Goal: Transaction & Acquisition: Download file/media

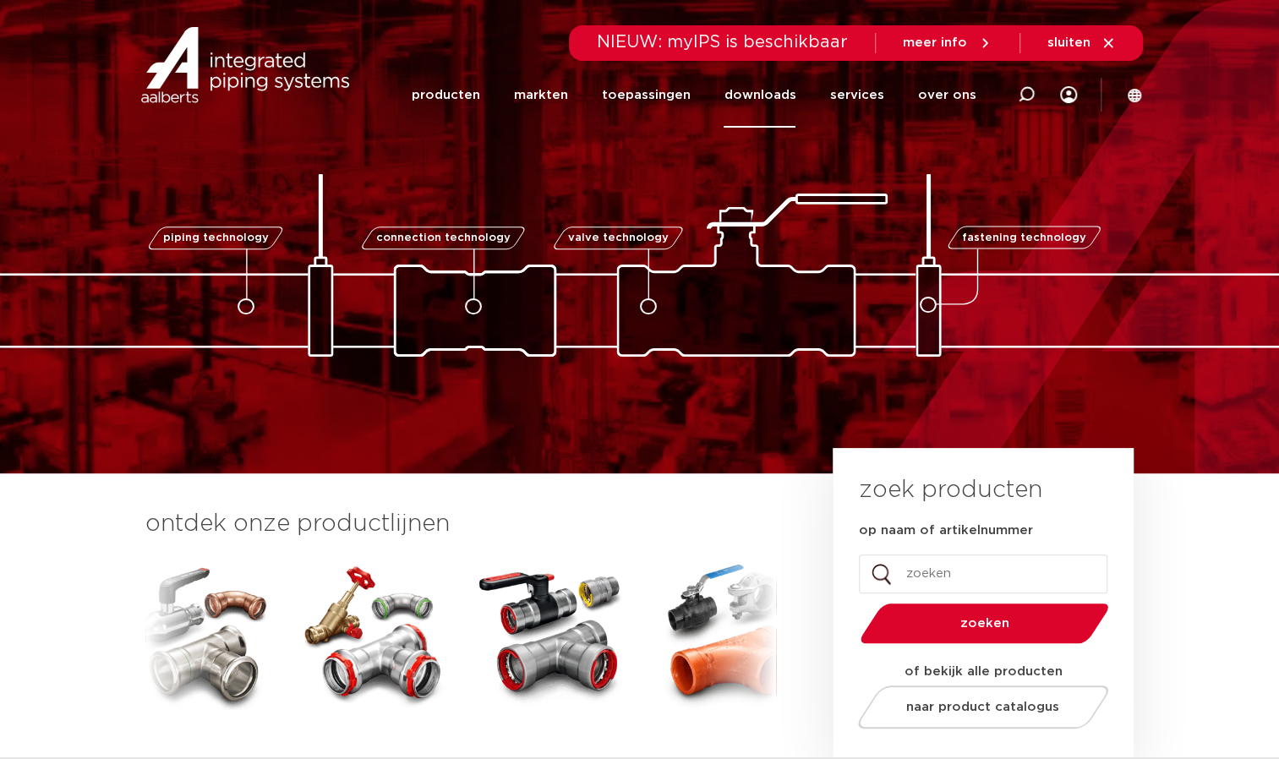
click at [768, 93] on link "downloads" at bounding box center [760, 95] width 72 height 65
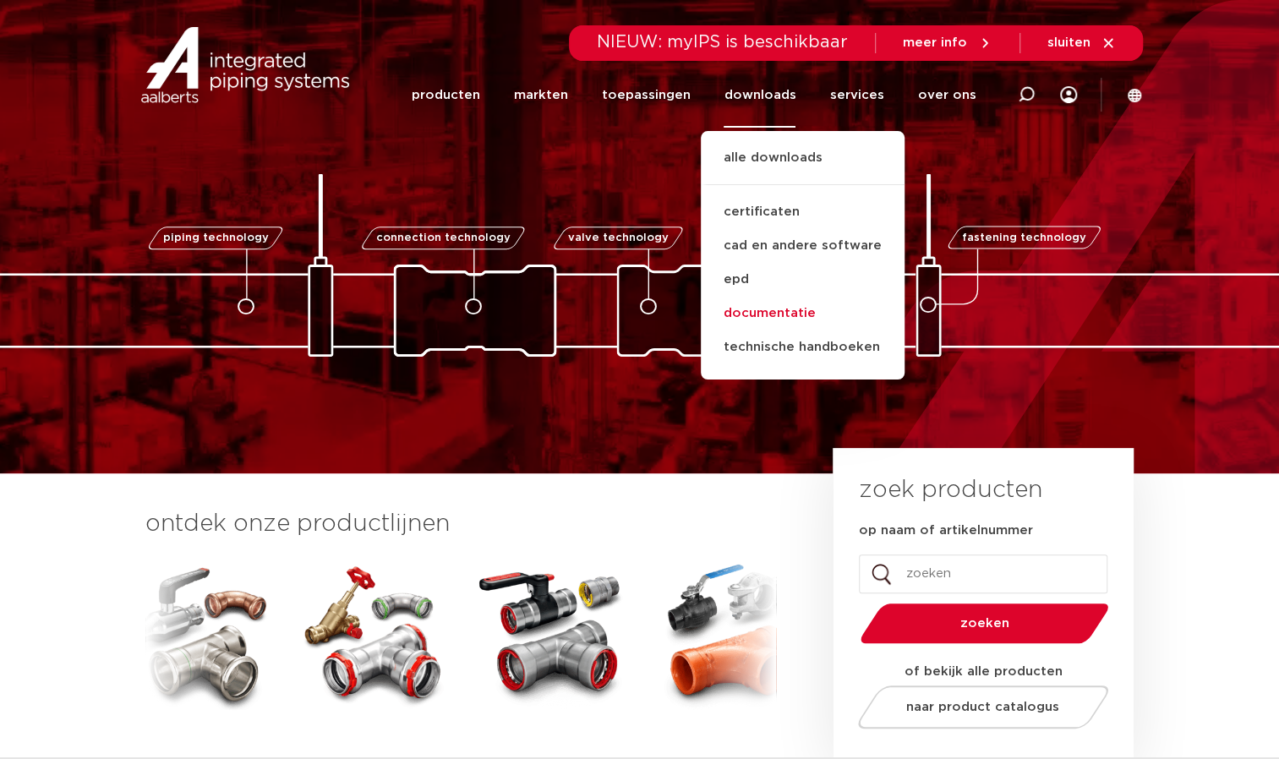
click at [753, 304] on link "documentatie" at bounding box center [803, 314] width 204 height 34
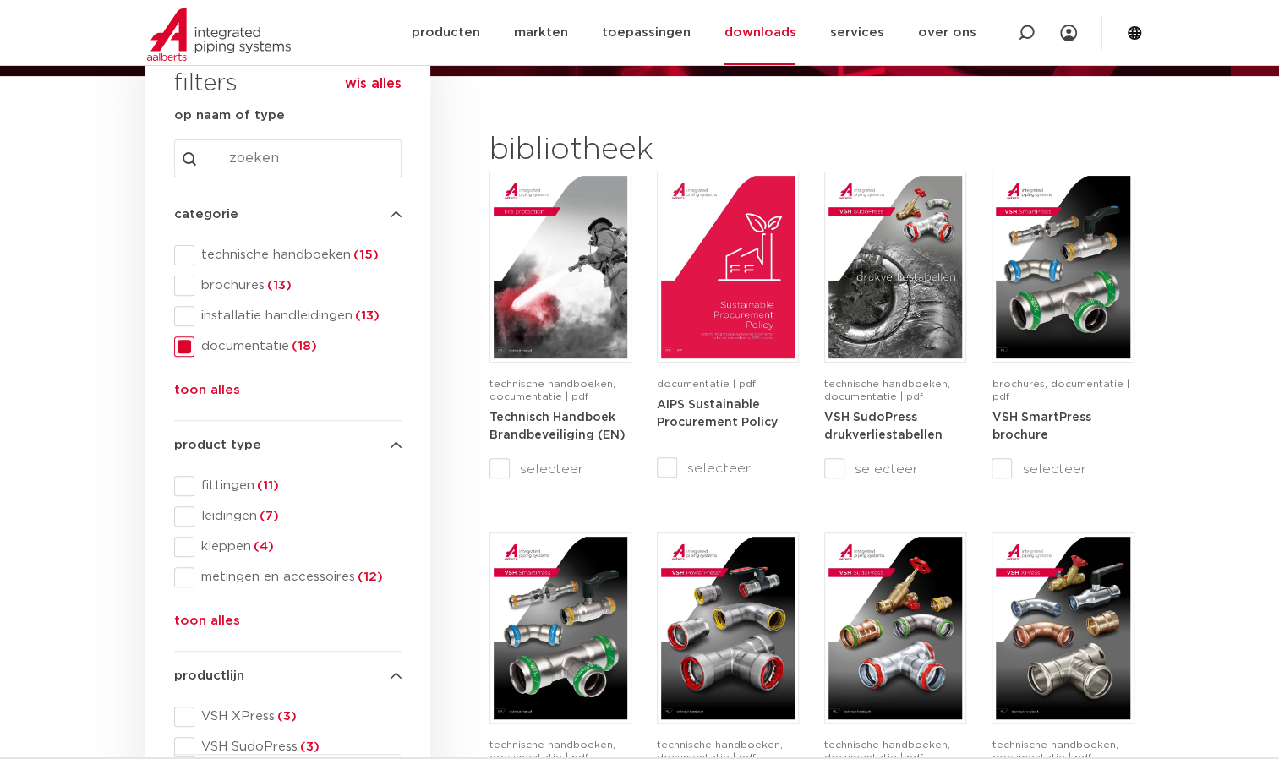
scroll to position [200, 0]
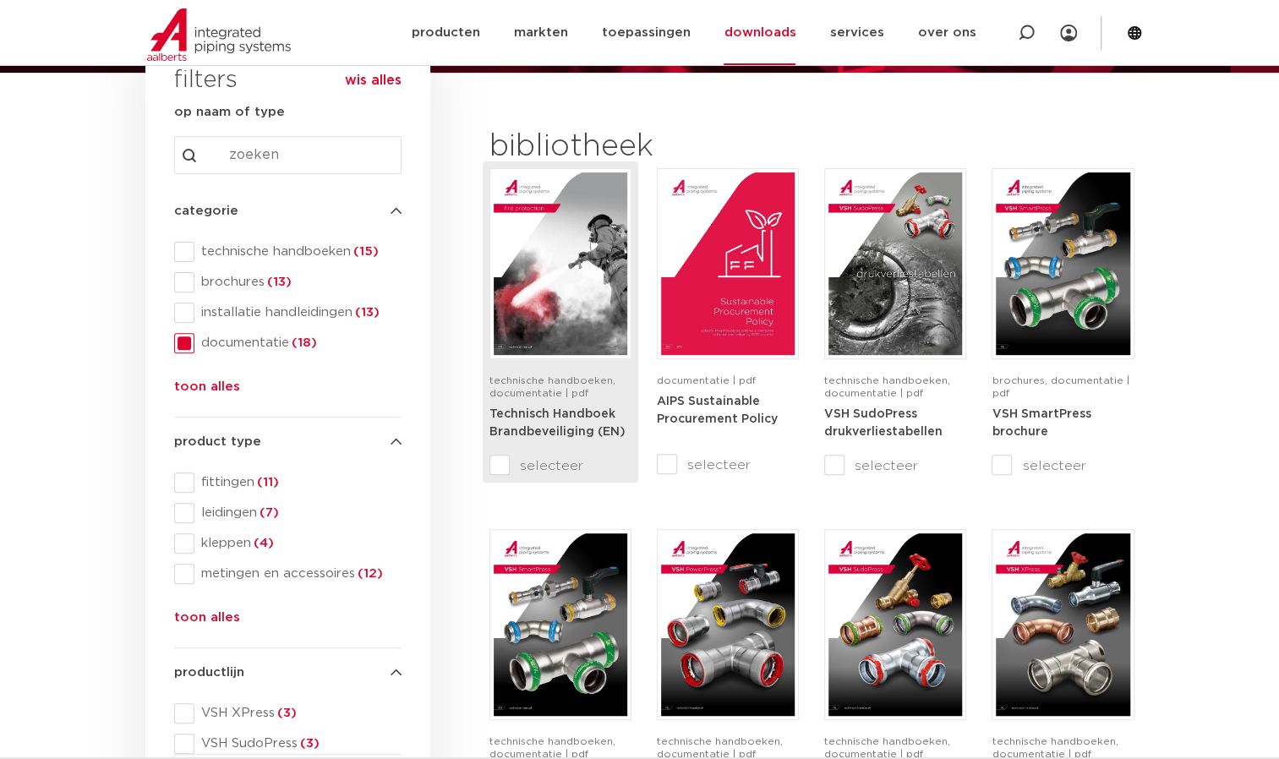
click at [539, 419] on strong "Technisch Handboek Brandbeveiliging (EN)" at bounding box center [558, 423] width 136 height 30
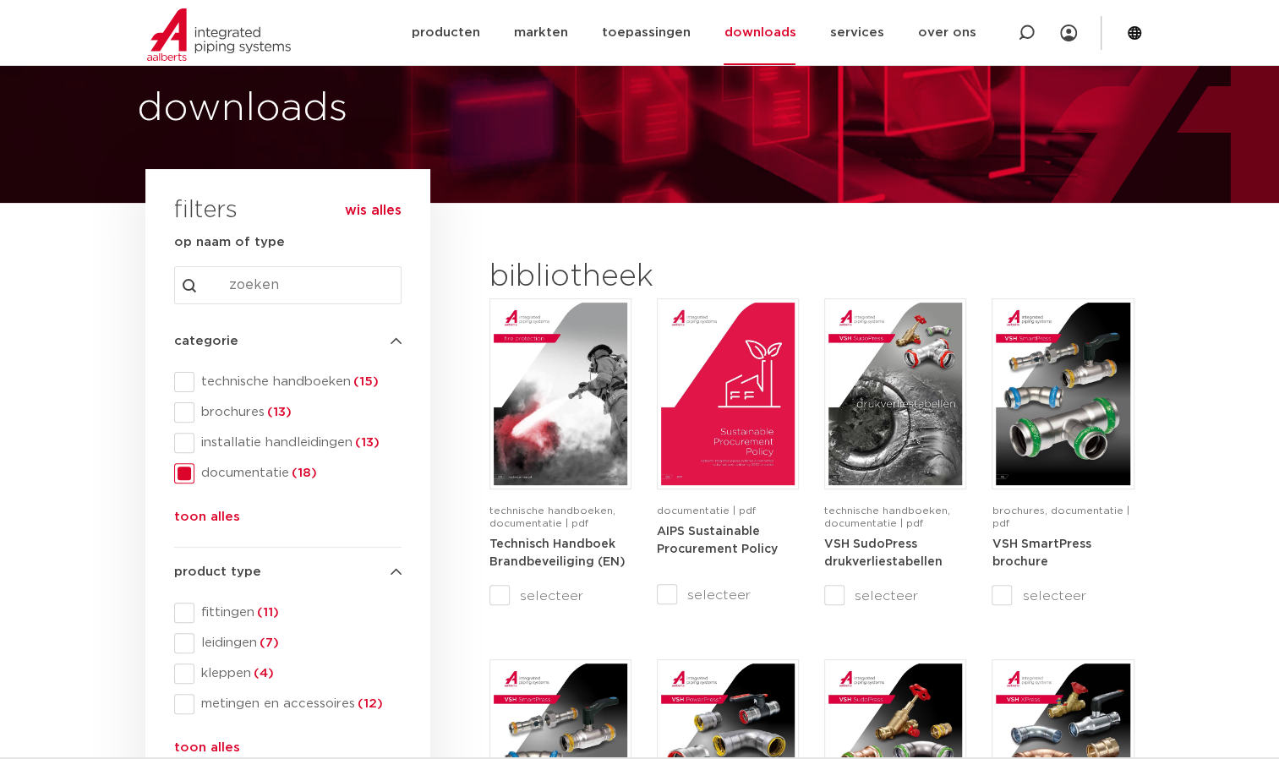
scroll to position [0, 0]
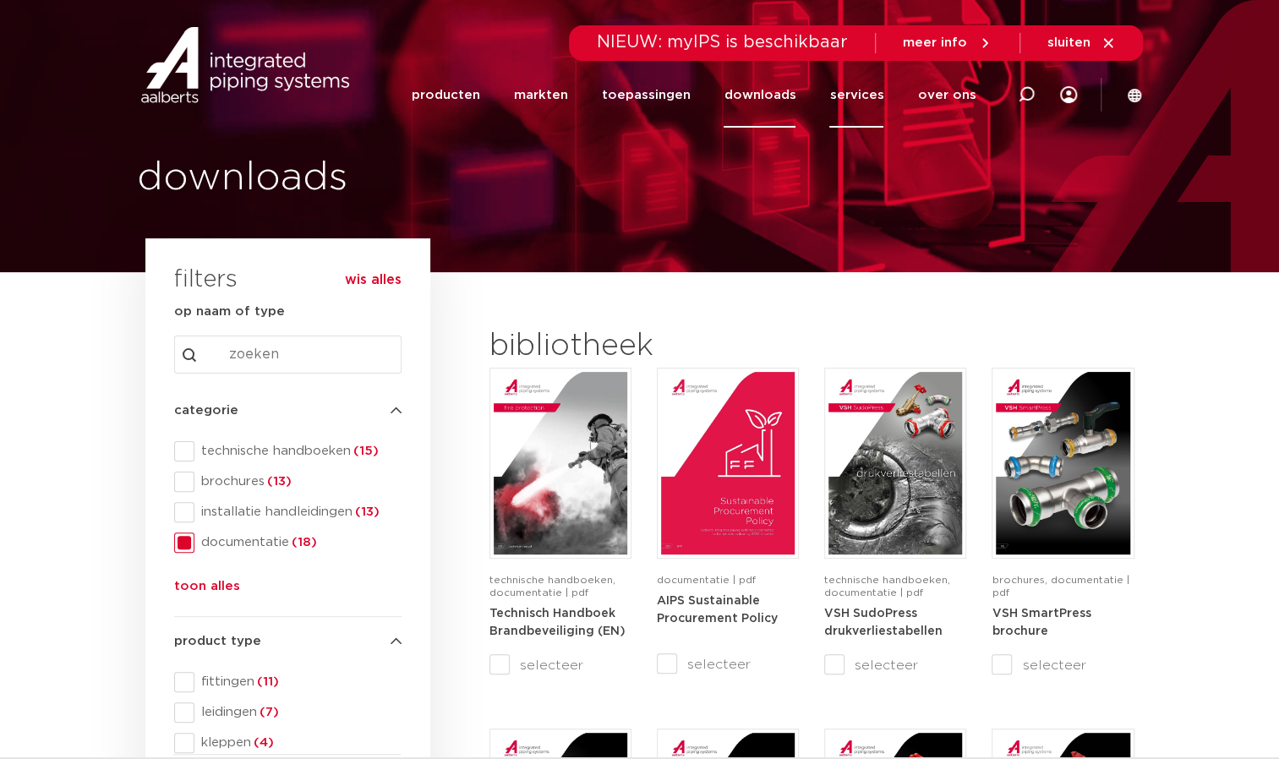
click at [850, 91] on link "services" at bounding box center [856, 95] width 54 height 65
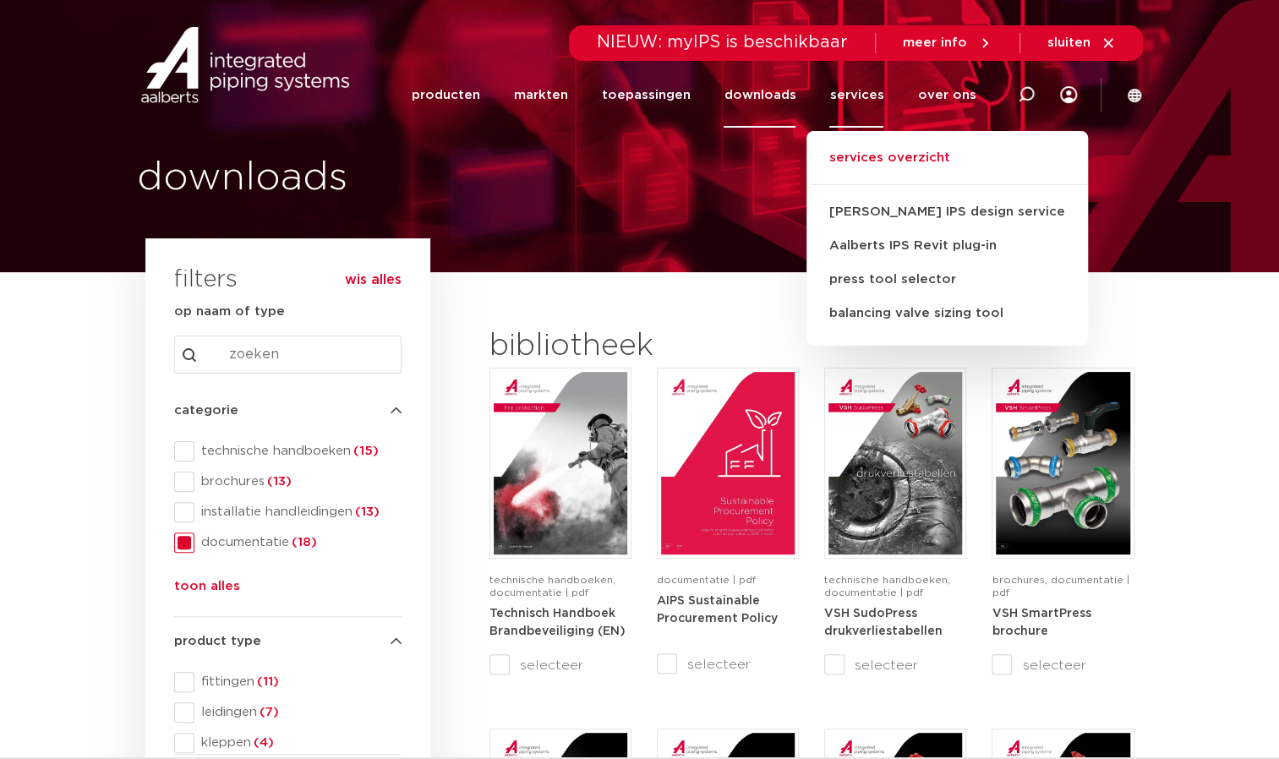
click at [868, 152] on link "services overzicht" at bounding box center [948, 166] width 282 height 37
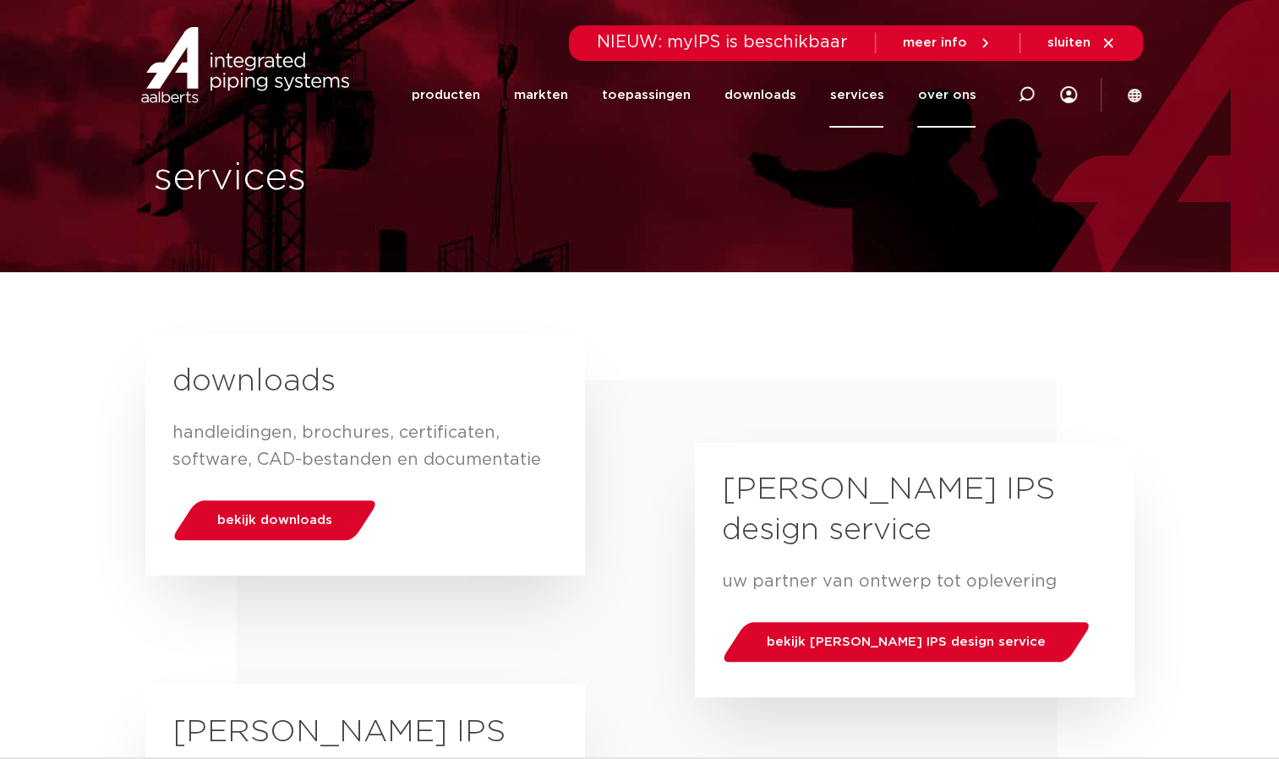
click at [954, 110] on link "over ons" at bounding box center [946, 95] width 58 height 65
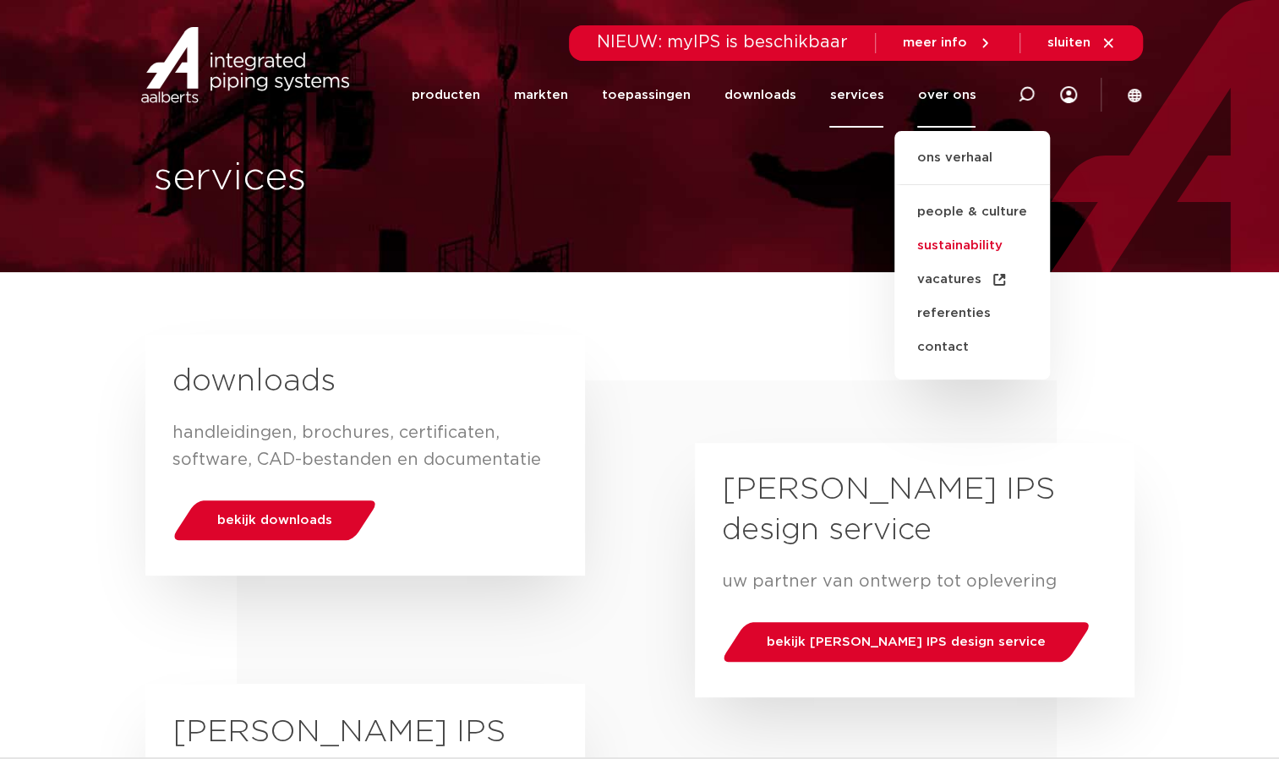
click at [950, 244] on link "sustainability" at bounding box center [973, 246] width 156 height 34
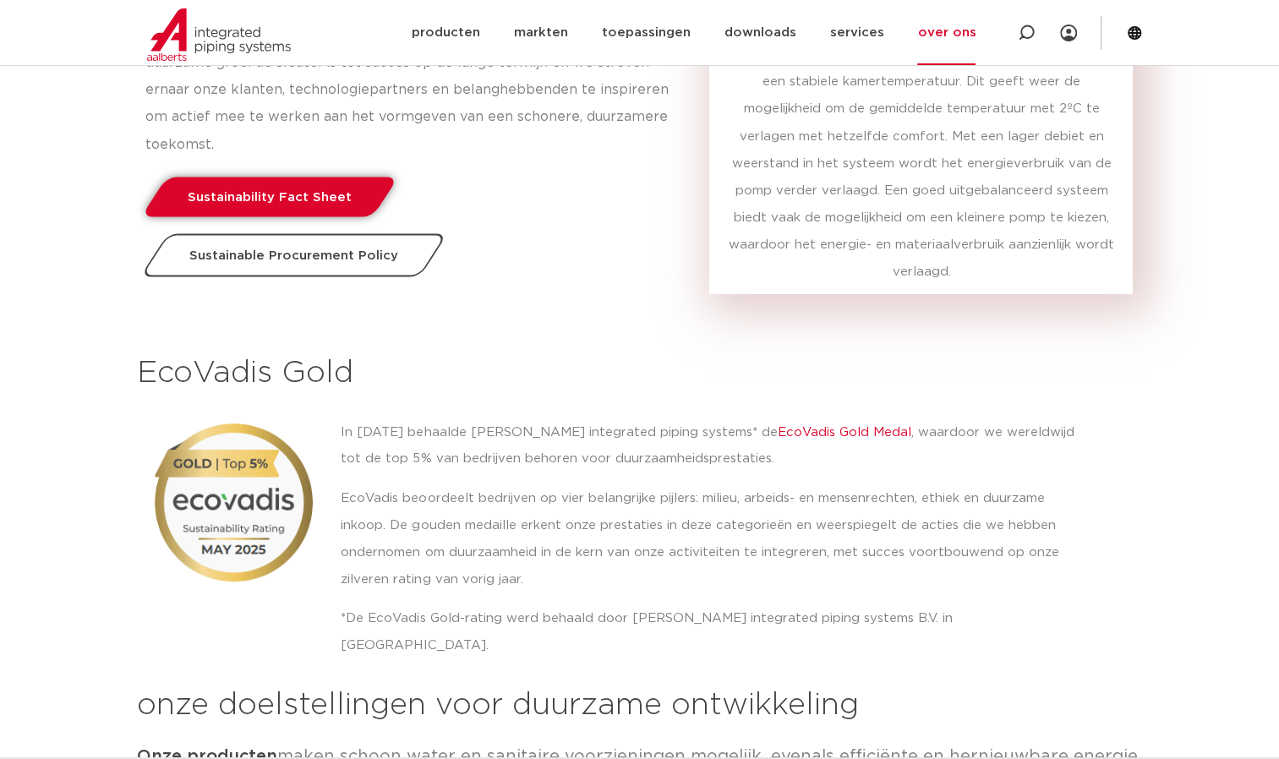
scroll to position [1786, 0]
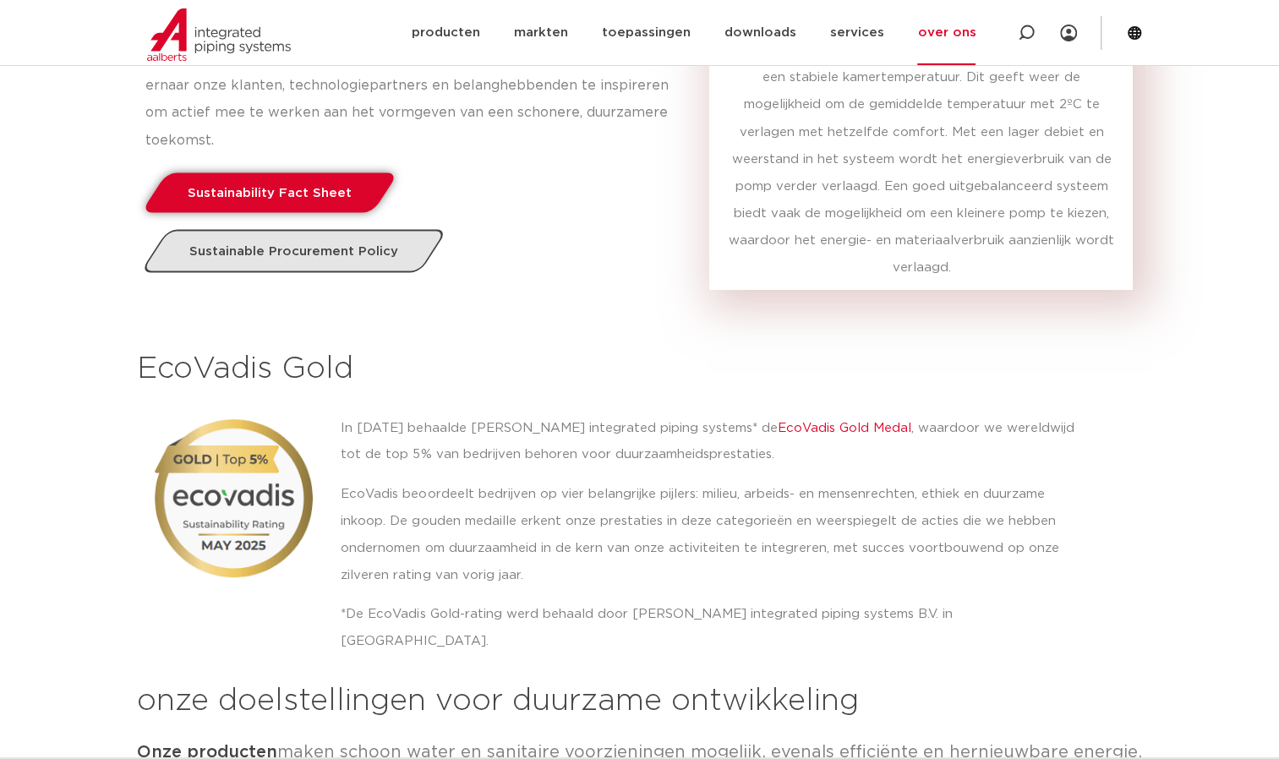
click at [366, 232] on link "Sustainable Procurement Policy" at bounding box center [294, 250] width 308 height 43
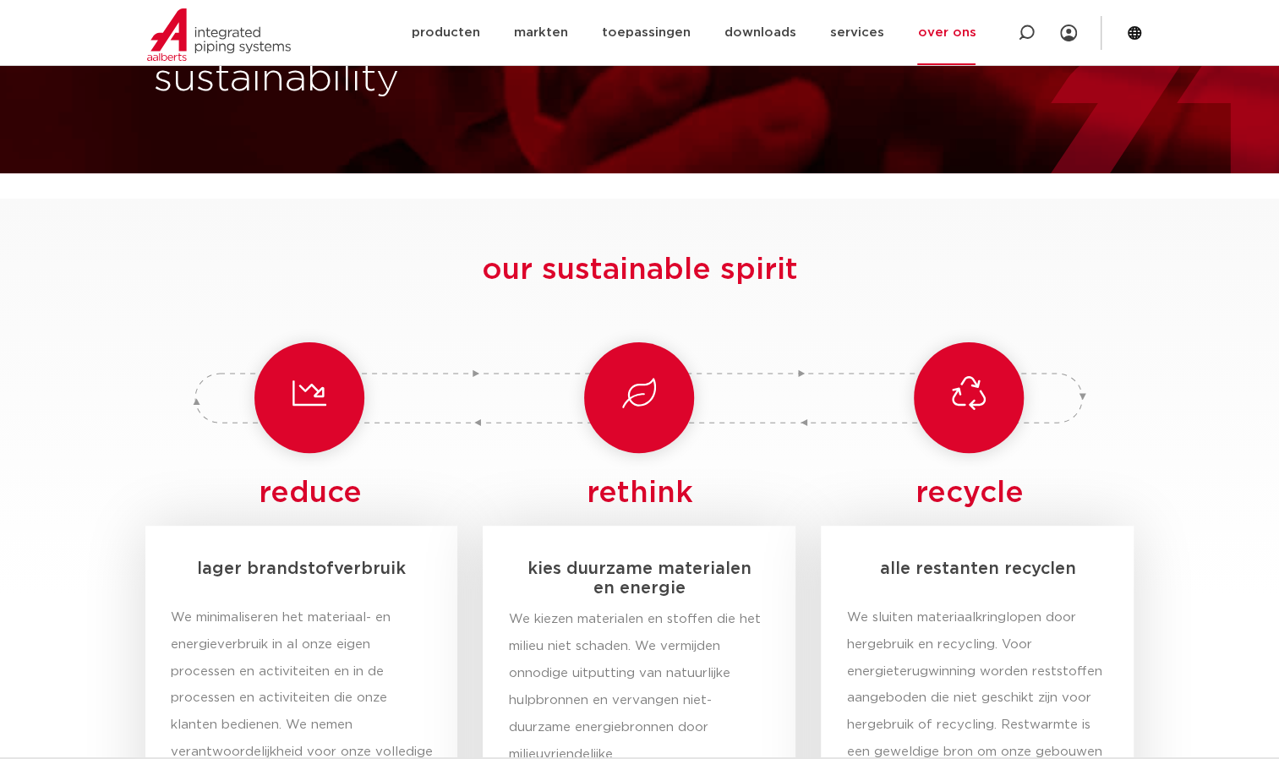
scroll to position [0, 0]
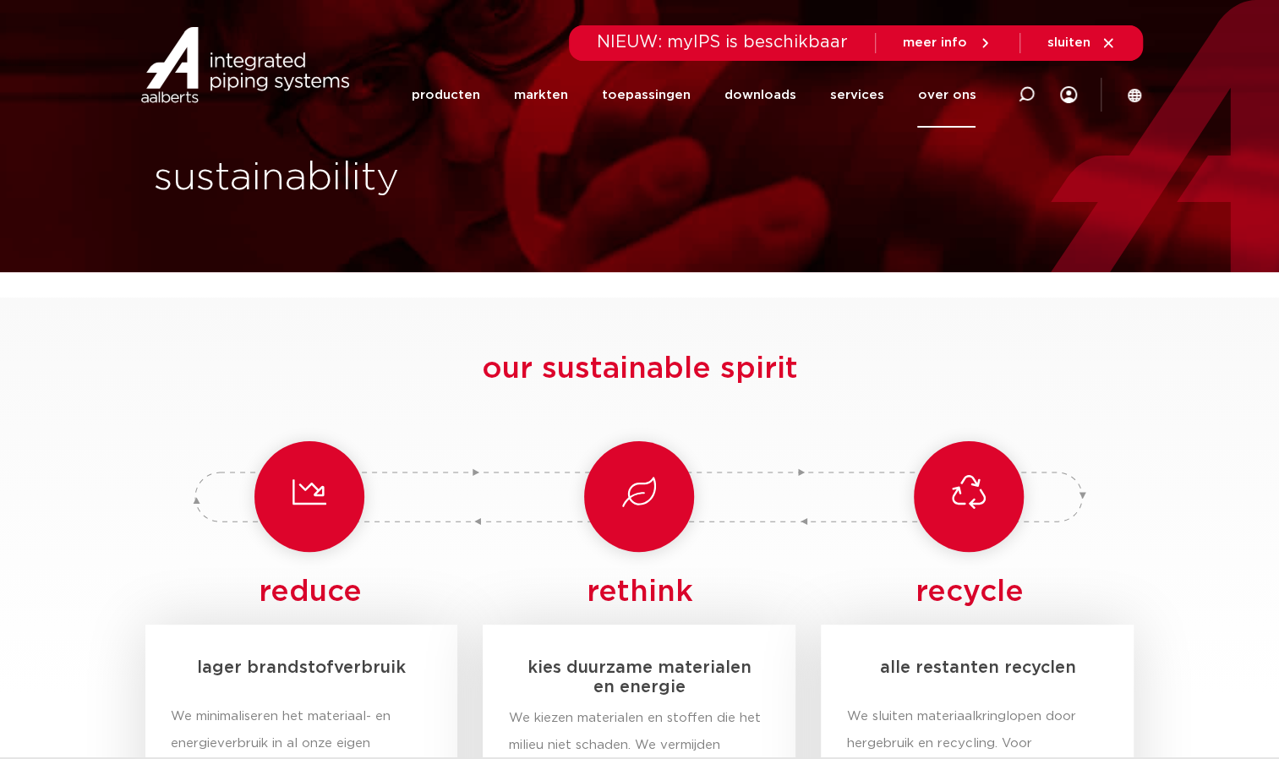
click at [925, 41] on span "meer info" at bounding box center [935, 42] width 64 height 13
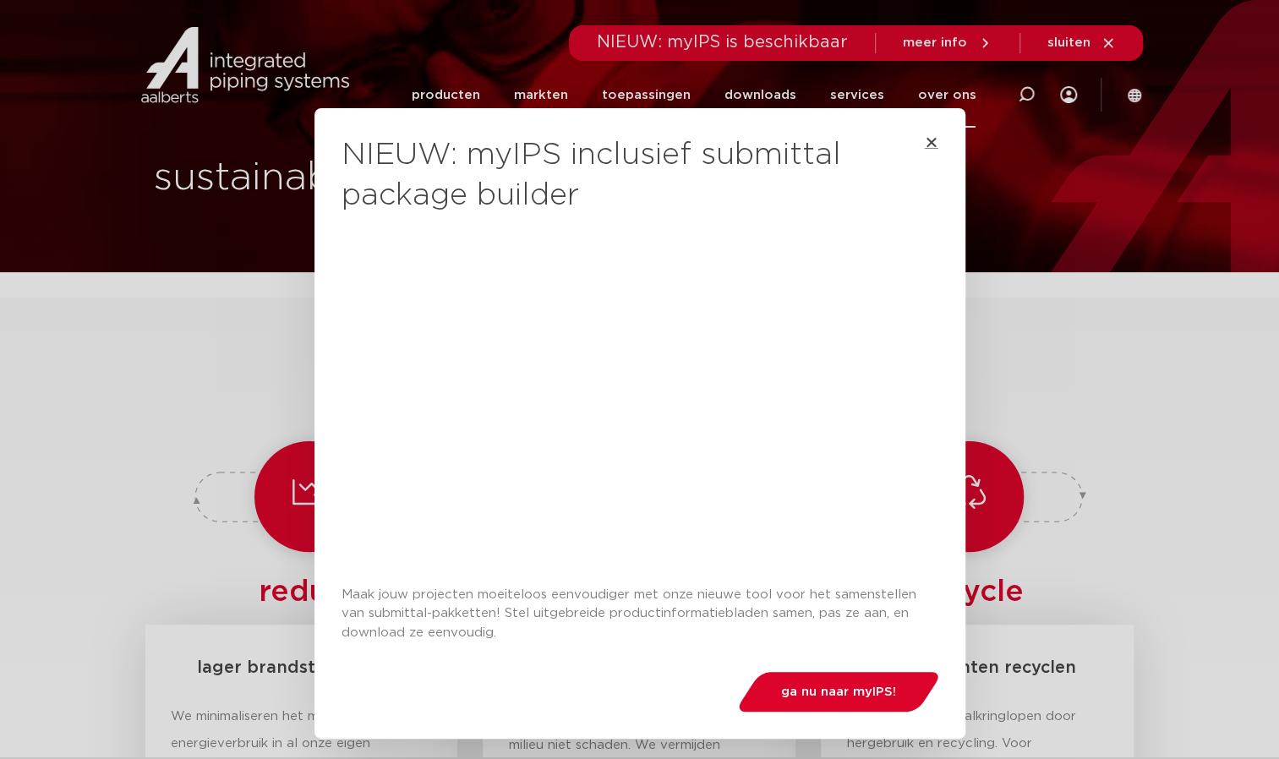
click at [925, 148] on icon "Close" at bounding box center [932, 142] width 14 height 14
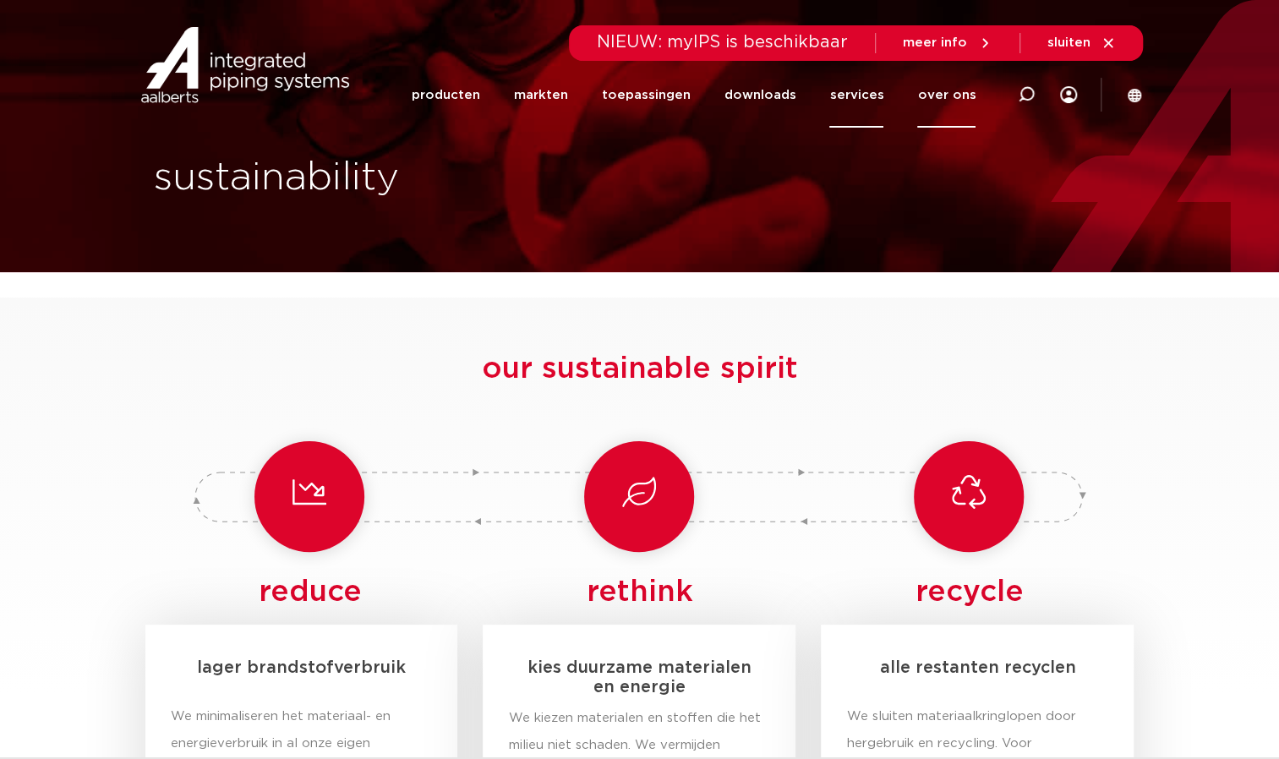
click at [864, 99] on link "services" at bounding box center [856, 95] width 54 height 65
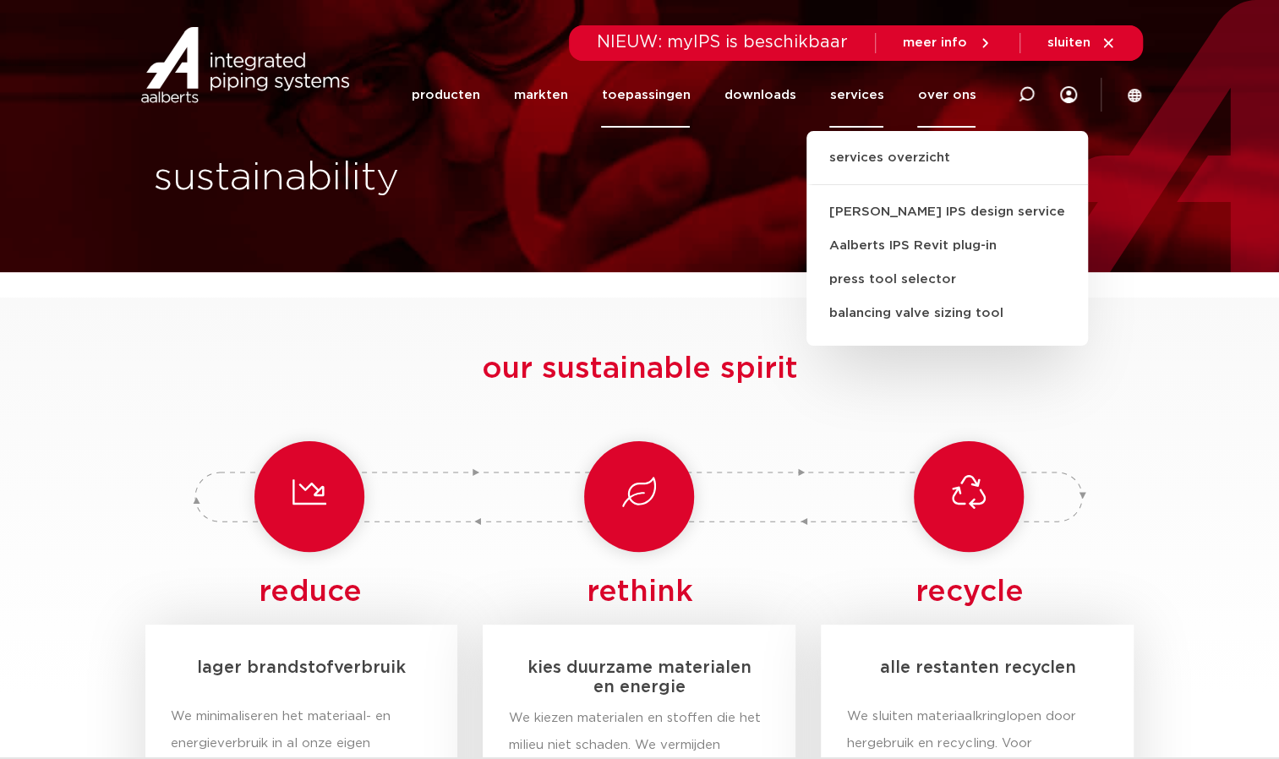
click at [659, 98] on link "toepassingen" at bounding box center [645, 95] width 89 height 65
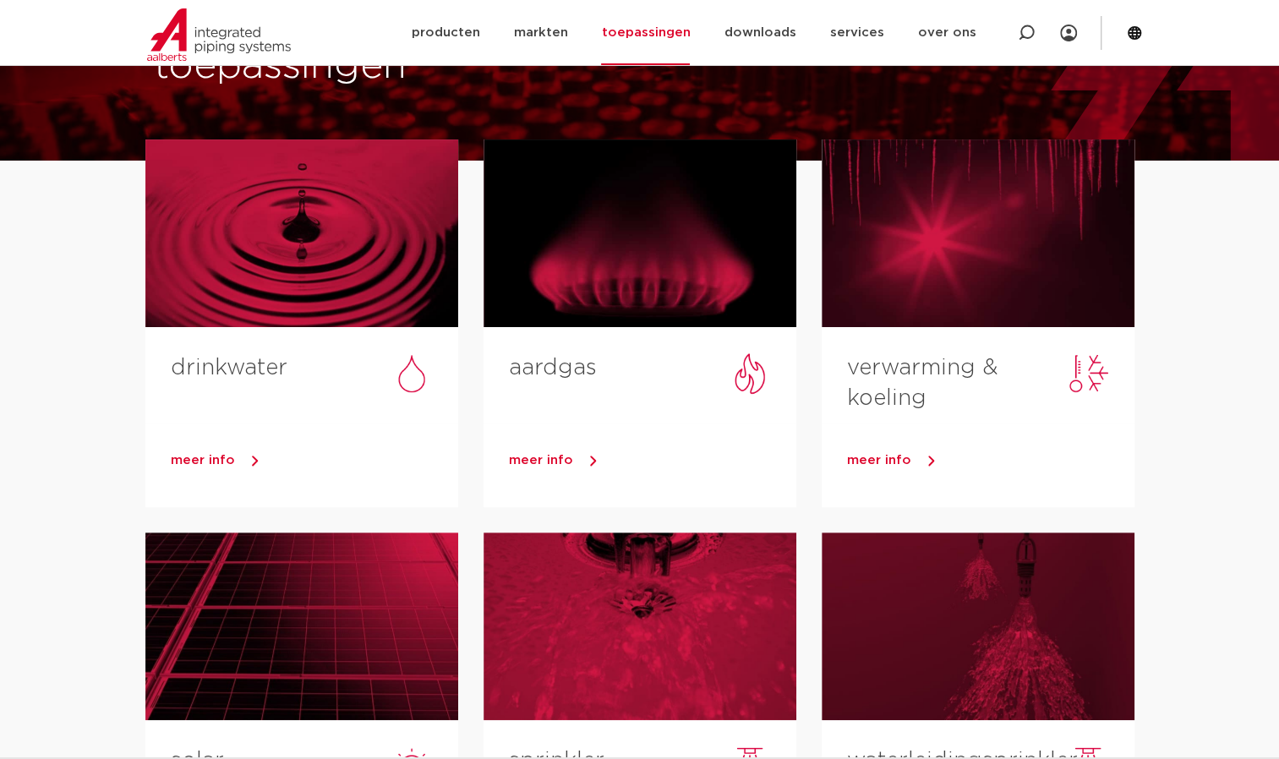
scroll to position [112, 0]
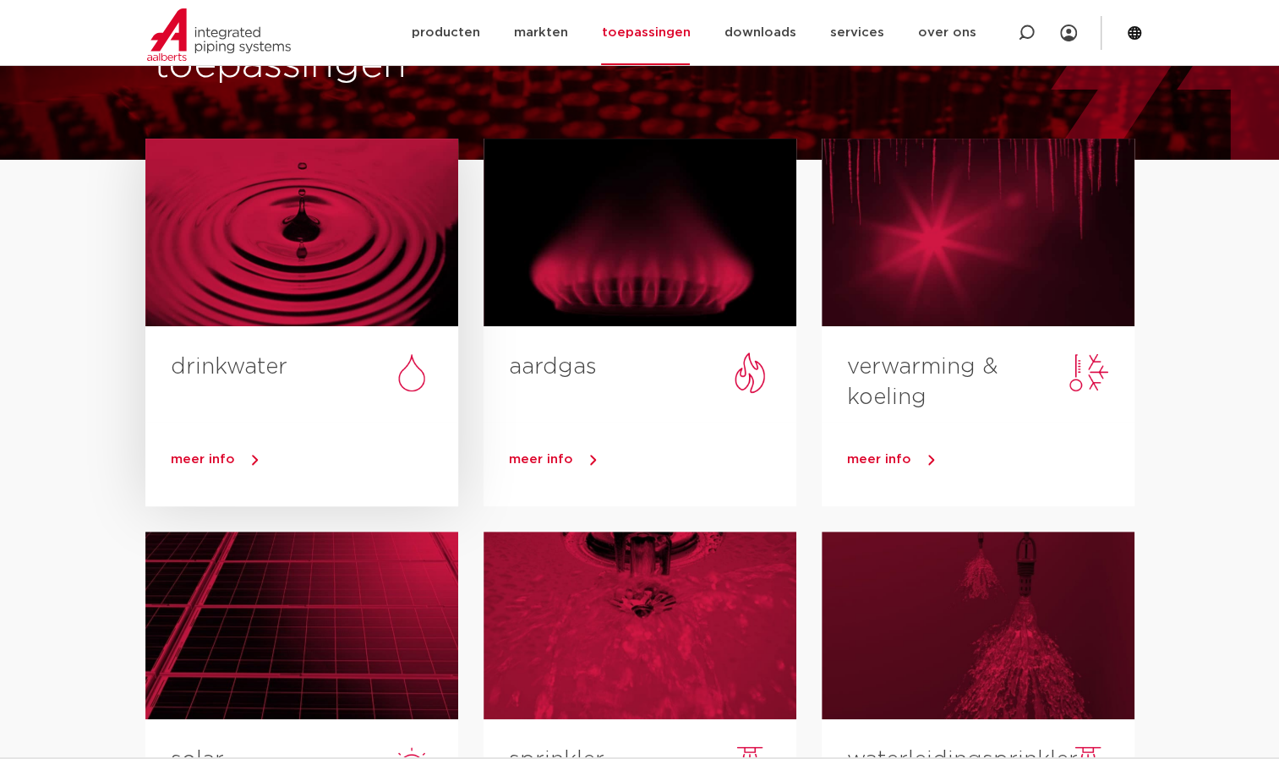
click at [178, 450] on link "meer info" at bounding box center [314, 459] width 287 height 25
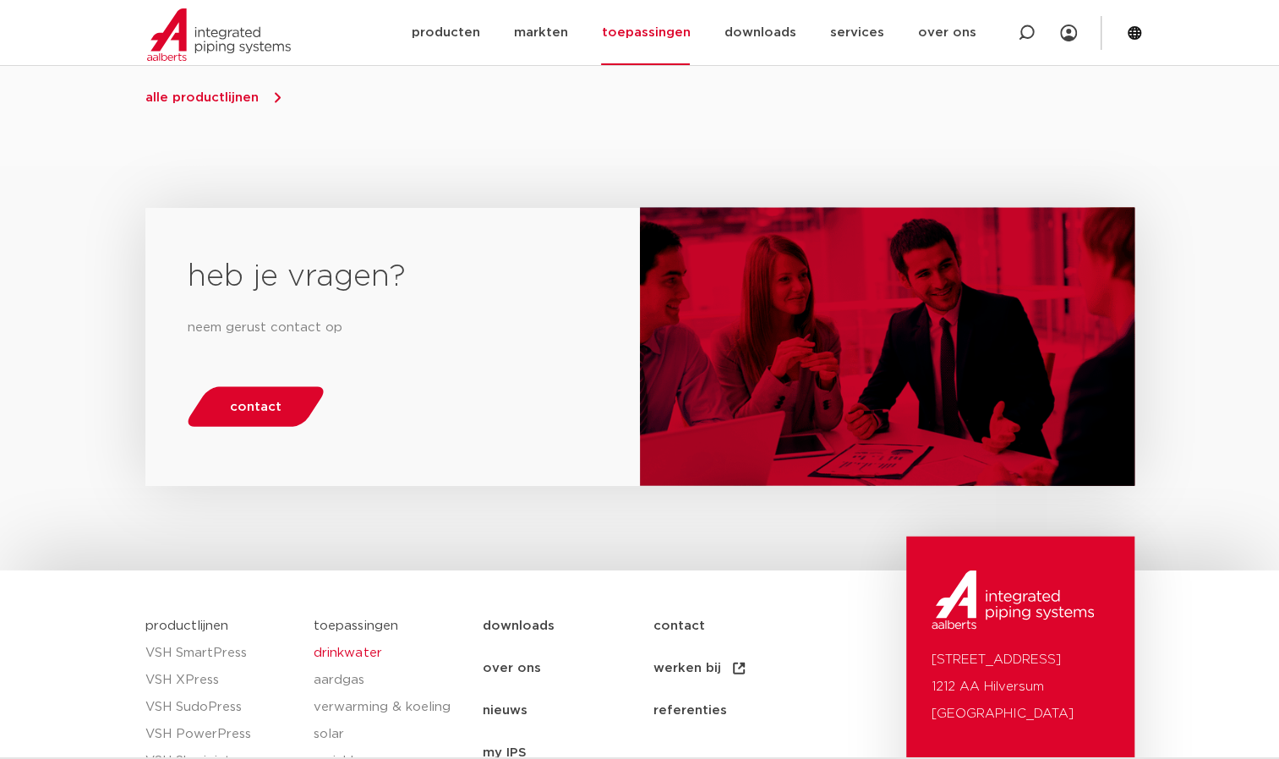
scroll to position [1984, 0]
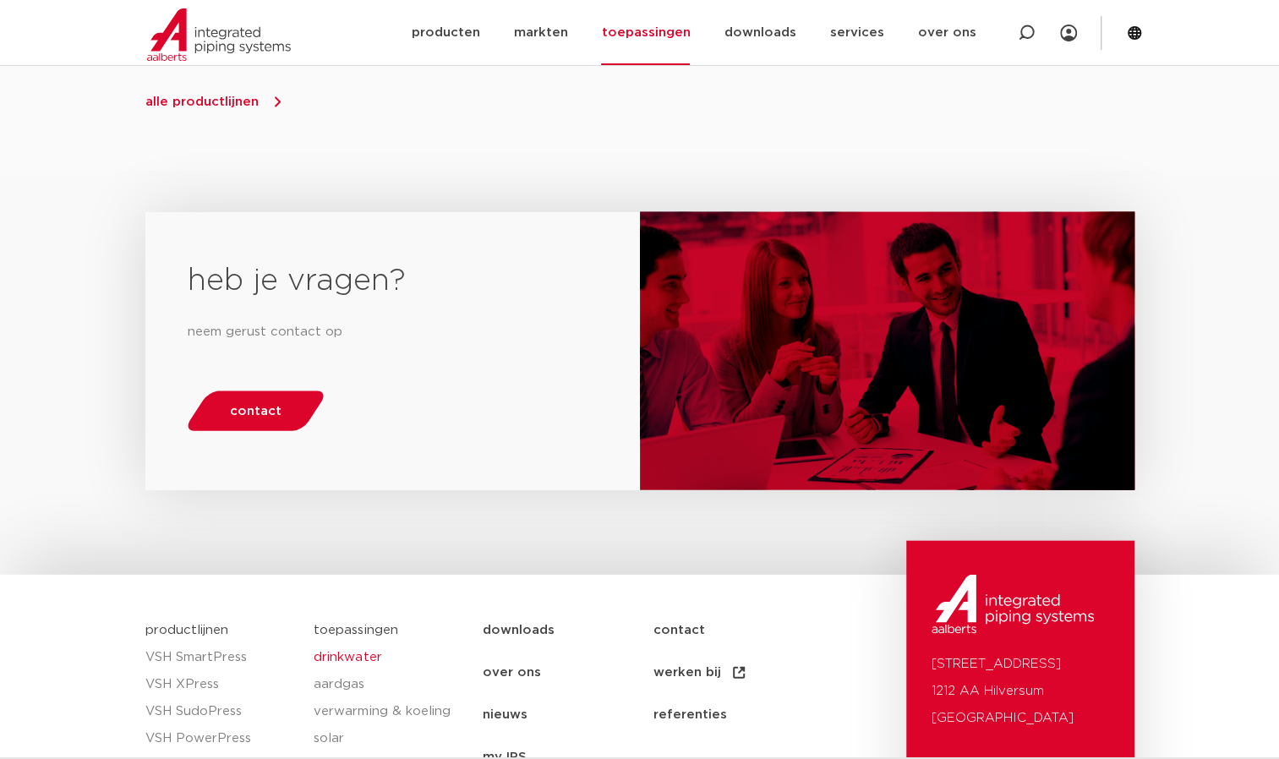
click at [206, 108] on span "alle productlijnen" at bounding box center [201, 102] width 113 height 13
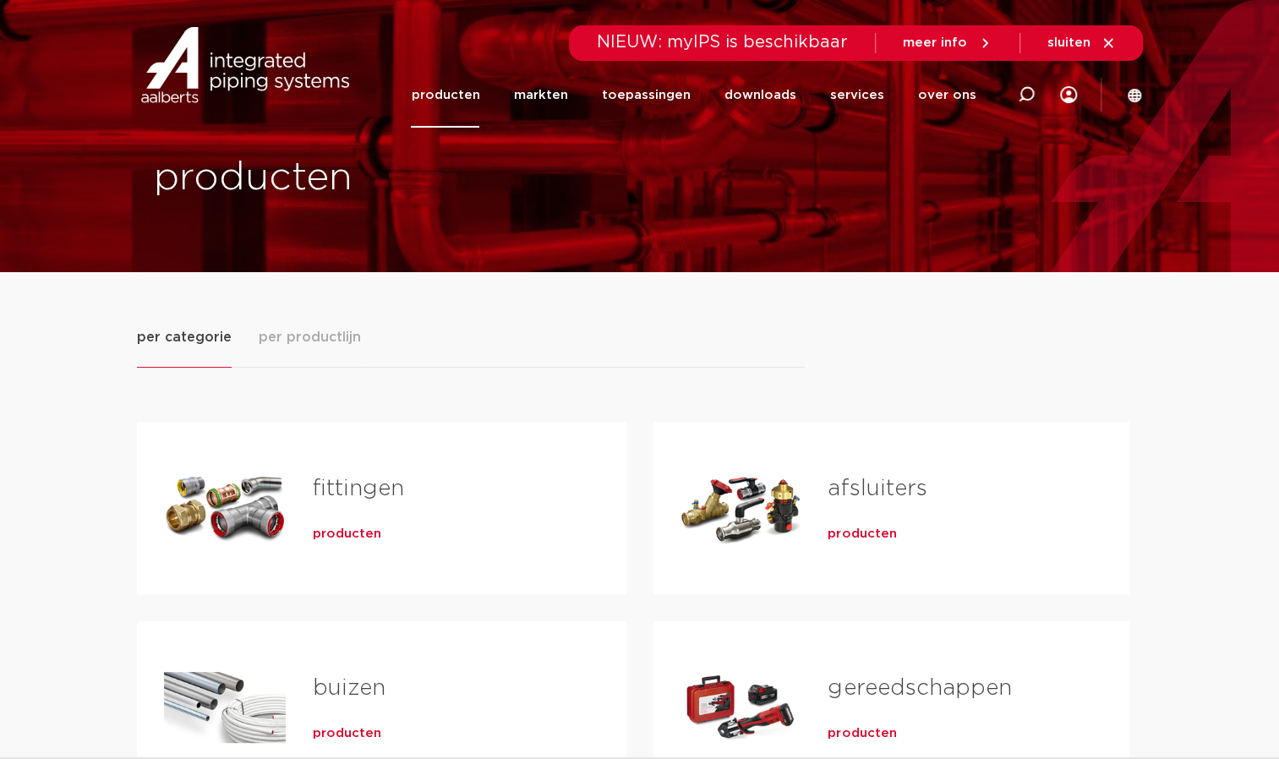
click at [922, 36] on span "meer info" at bounding box center [935, 42] width 64 height 13
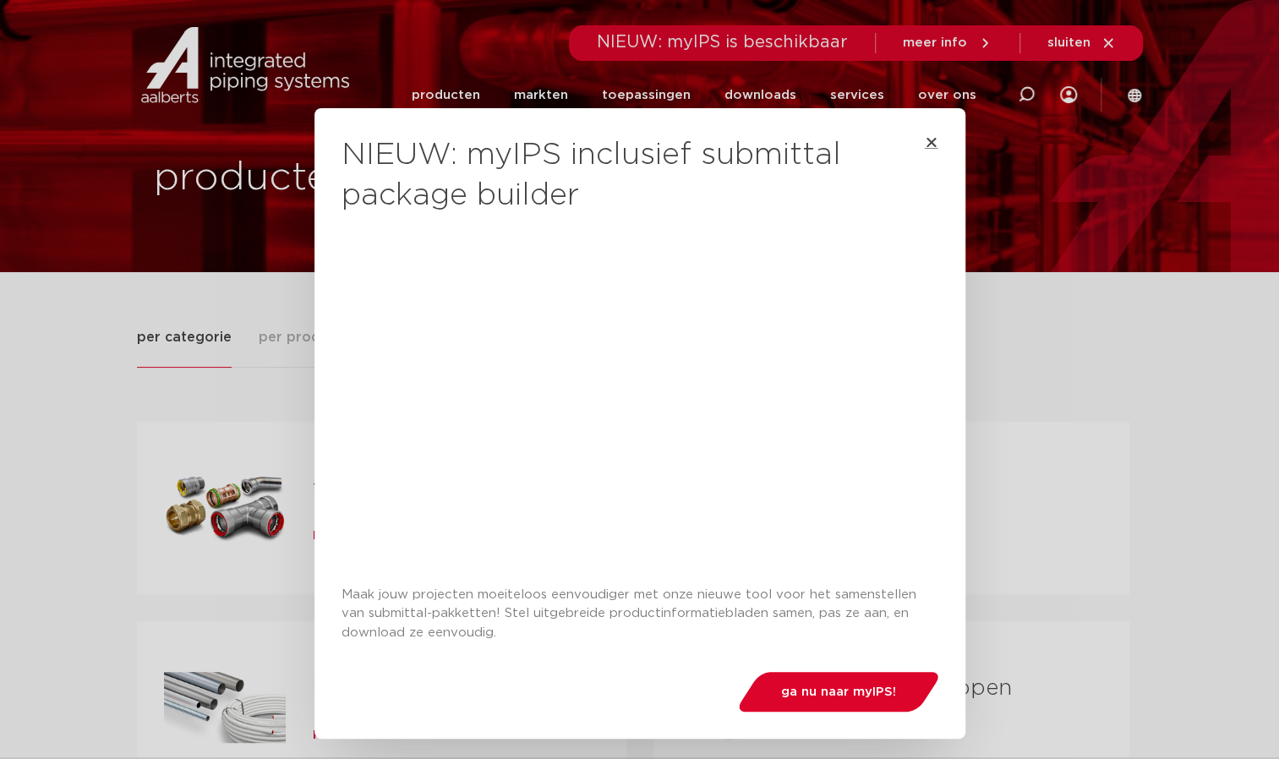
click at [925, 143] on icon "Close" at bounding box center [932, 142] width 14 height 14
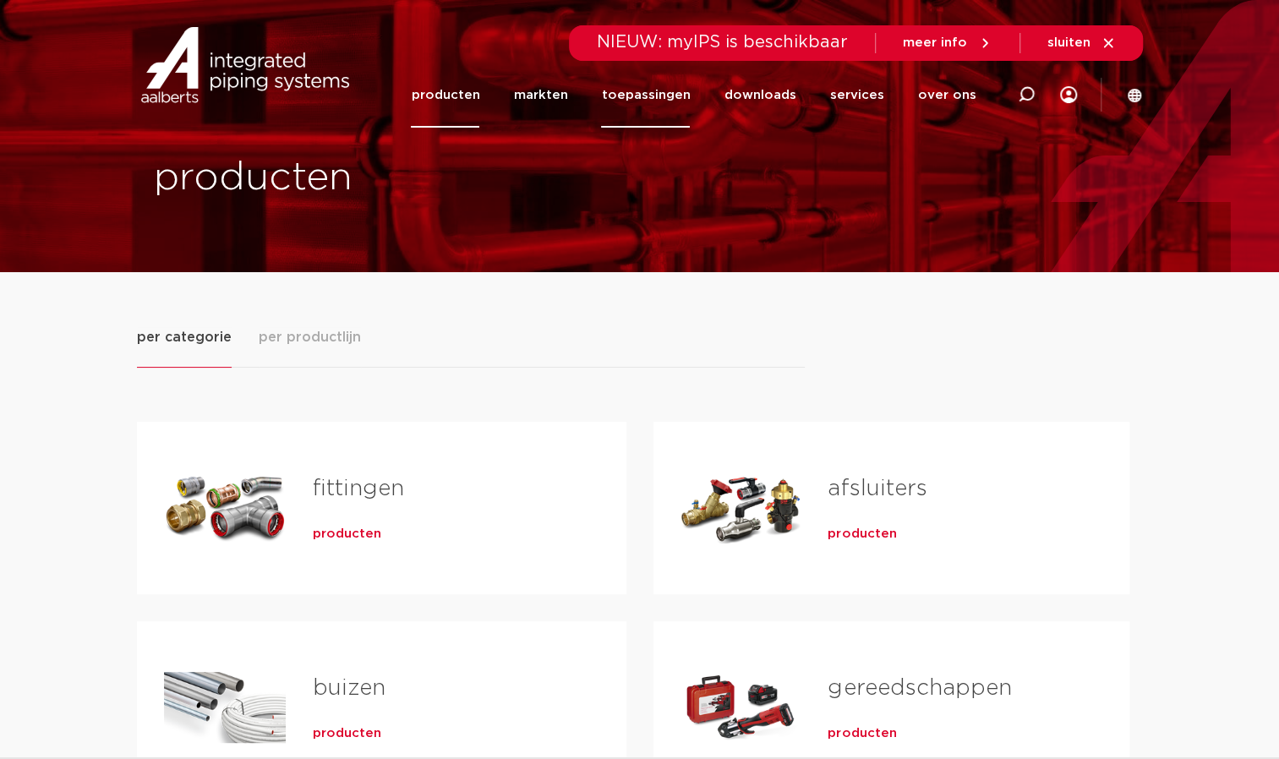
click at [690, 90] on link "toepassingen" at bounding box center [645, 95] width 89 height 65
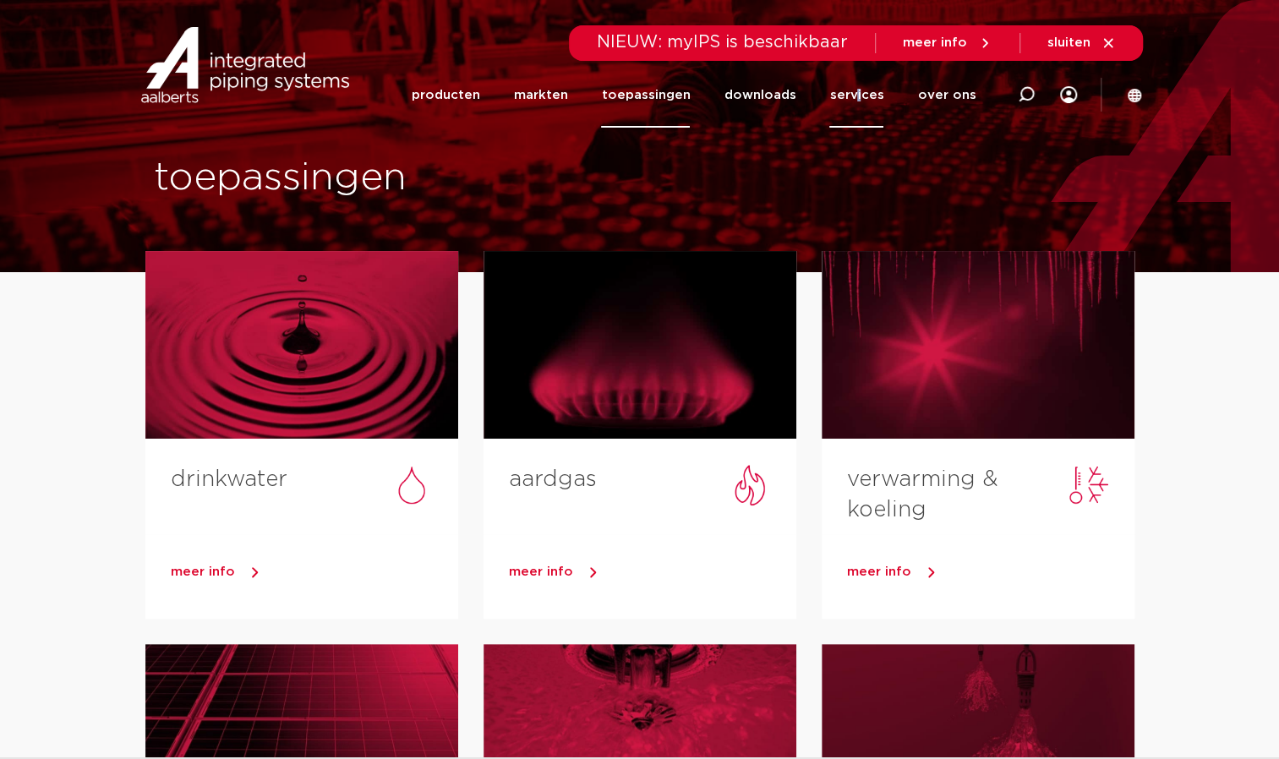
click at [862, 96] on link "services" at bounding box center [856, 95] width 54 height 65
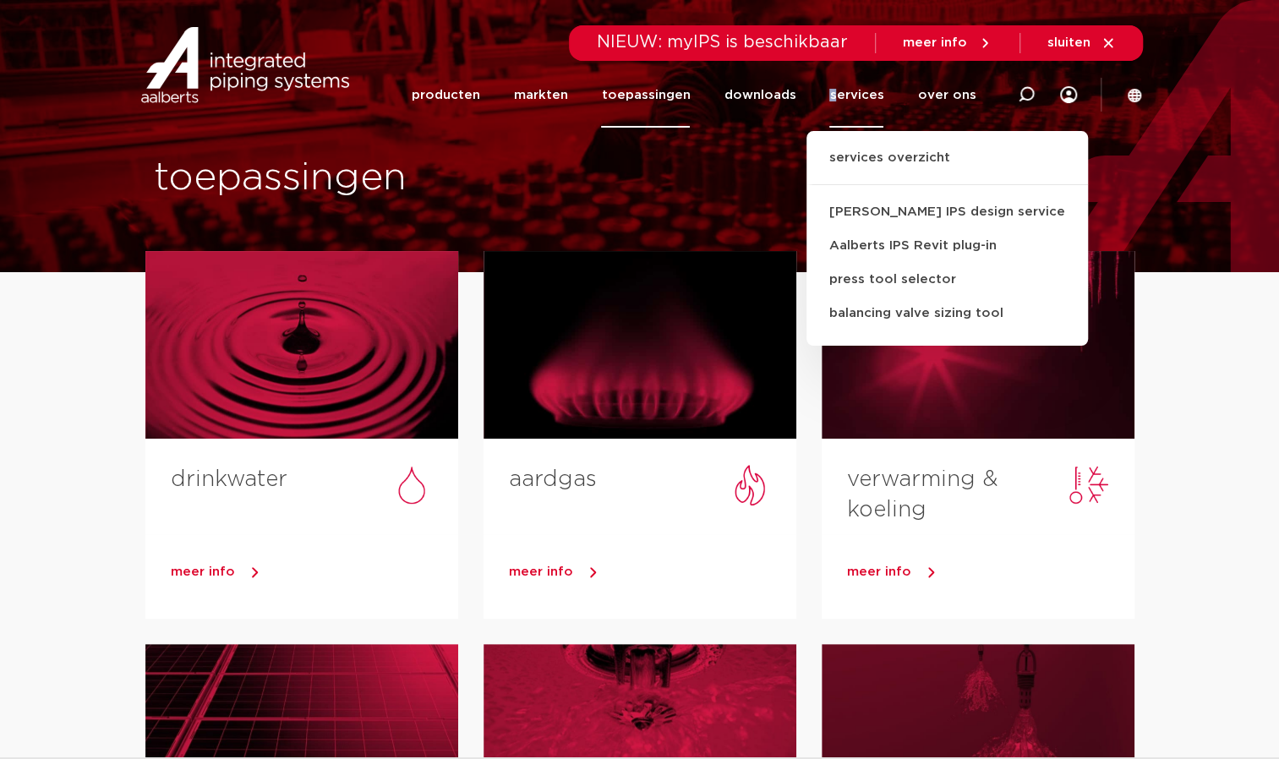
drag, startPoint x: 862, startPoint y: 96, endPoint x: 840, endPoint y: 107, distance: 25.7
click at [840, 107] on link "services" at bounding box center [856, 95] width 54 height 65
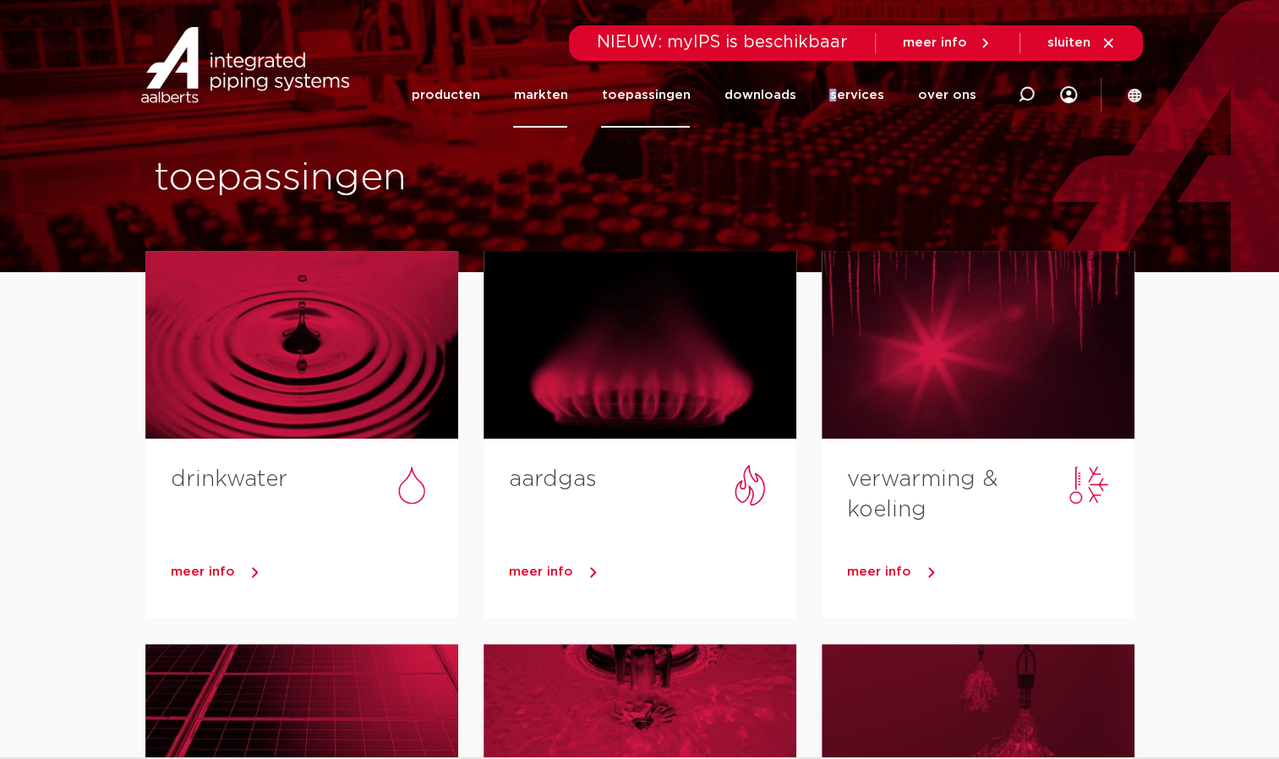
click at [567, 110] on link "markten" at bounding box center [540, 95] width 54 height 65
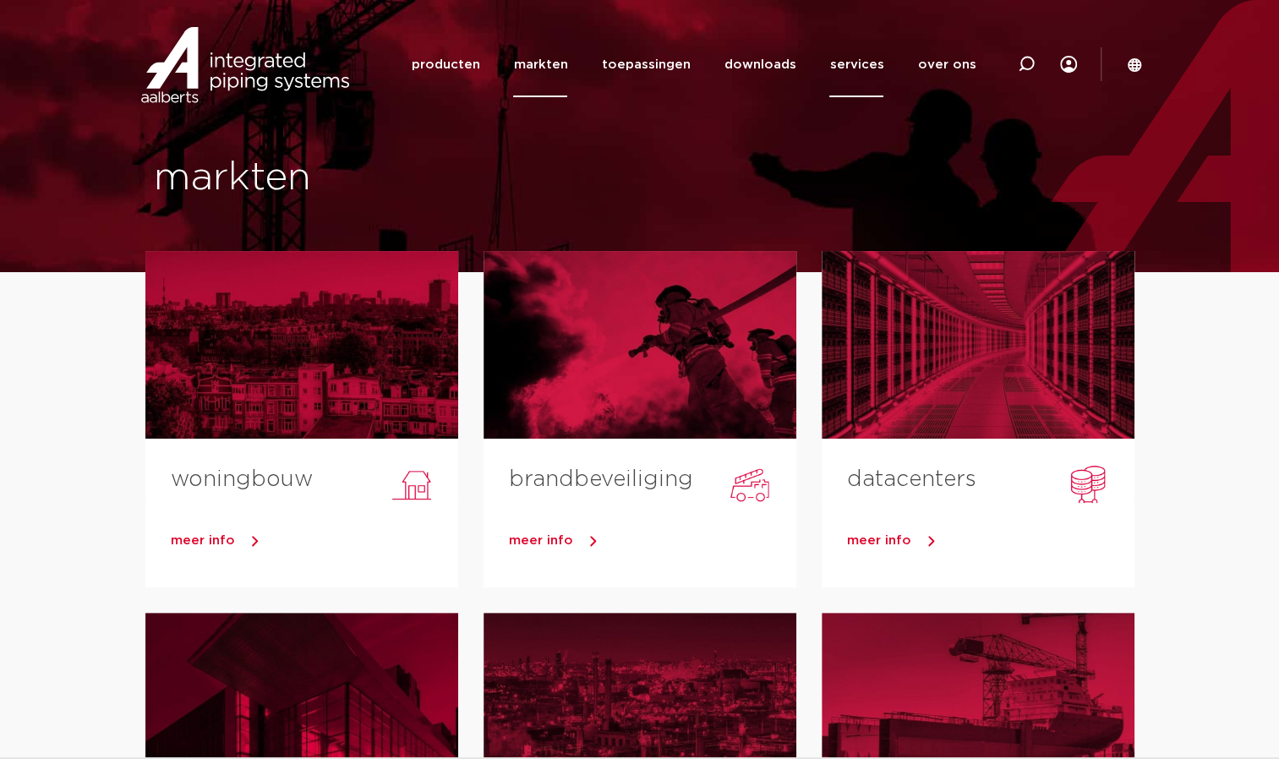
click at [862, 68] on link "services" at bounding box center [856, 64] width 54 height 65
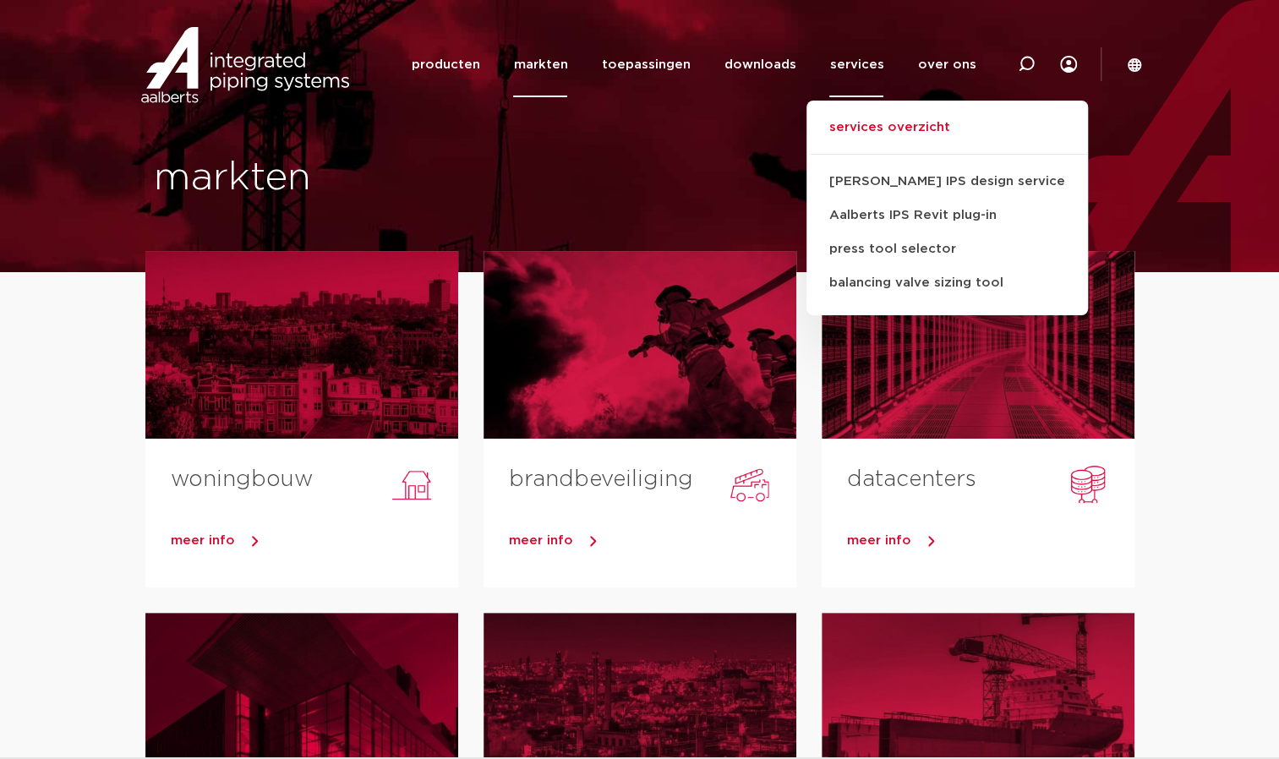
click at [864, 132] on link "services overzicht" at bounding box center [948, 136] width 282 height 37
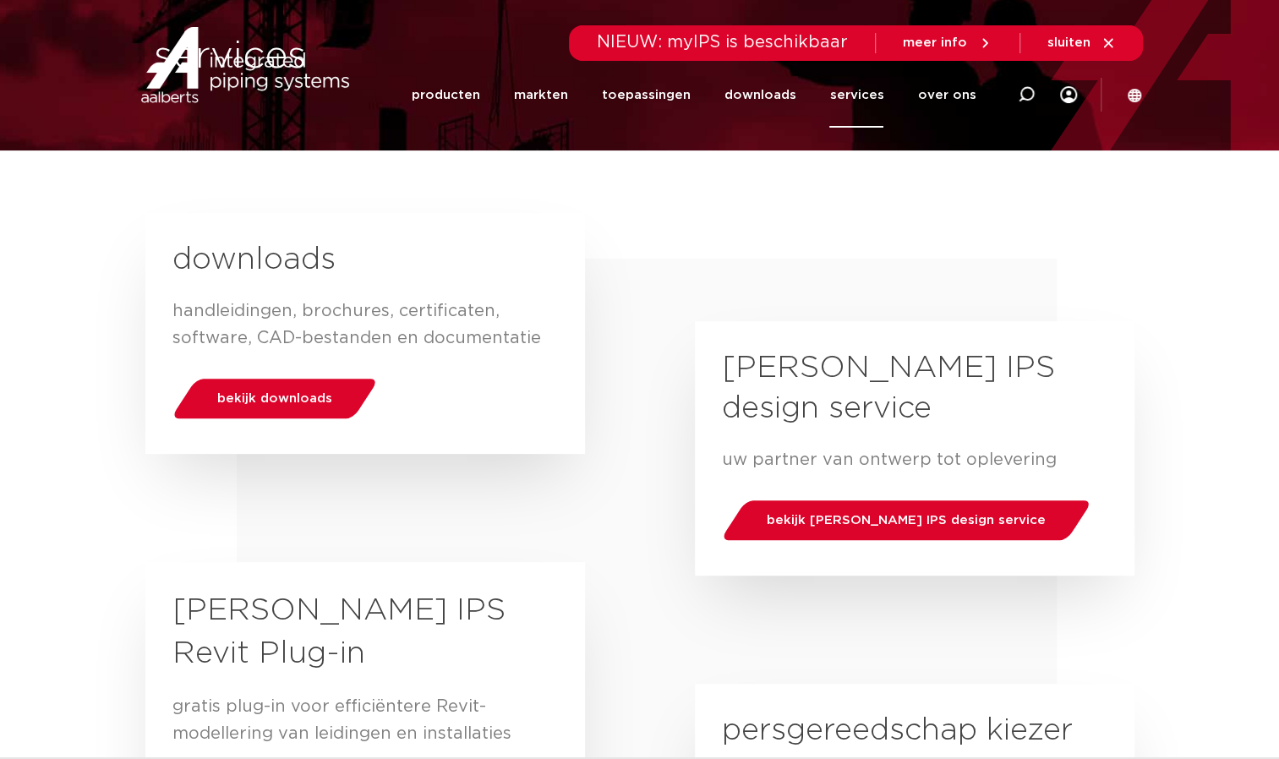
scroll to position [134, 0]
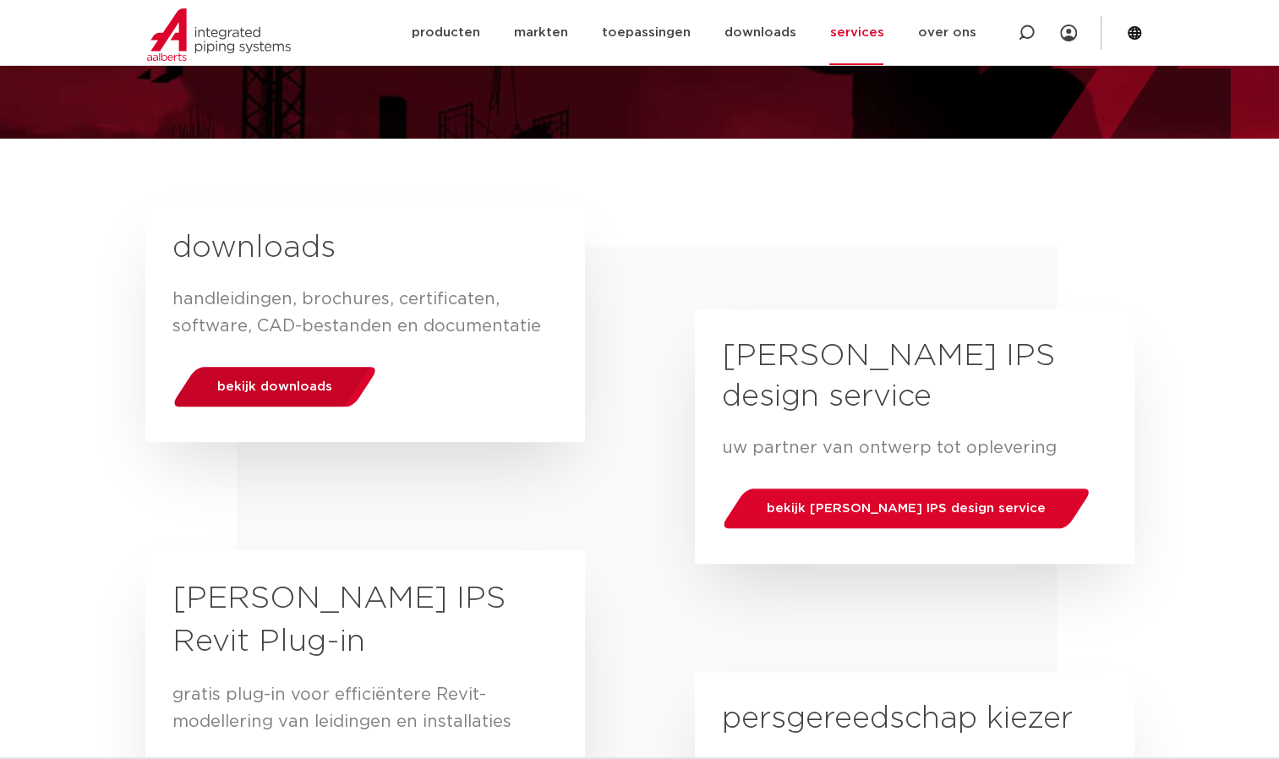
click at [284, 407] on div "bekijk downloads" at bounding box center [275, 386] width 216 height 43
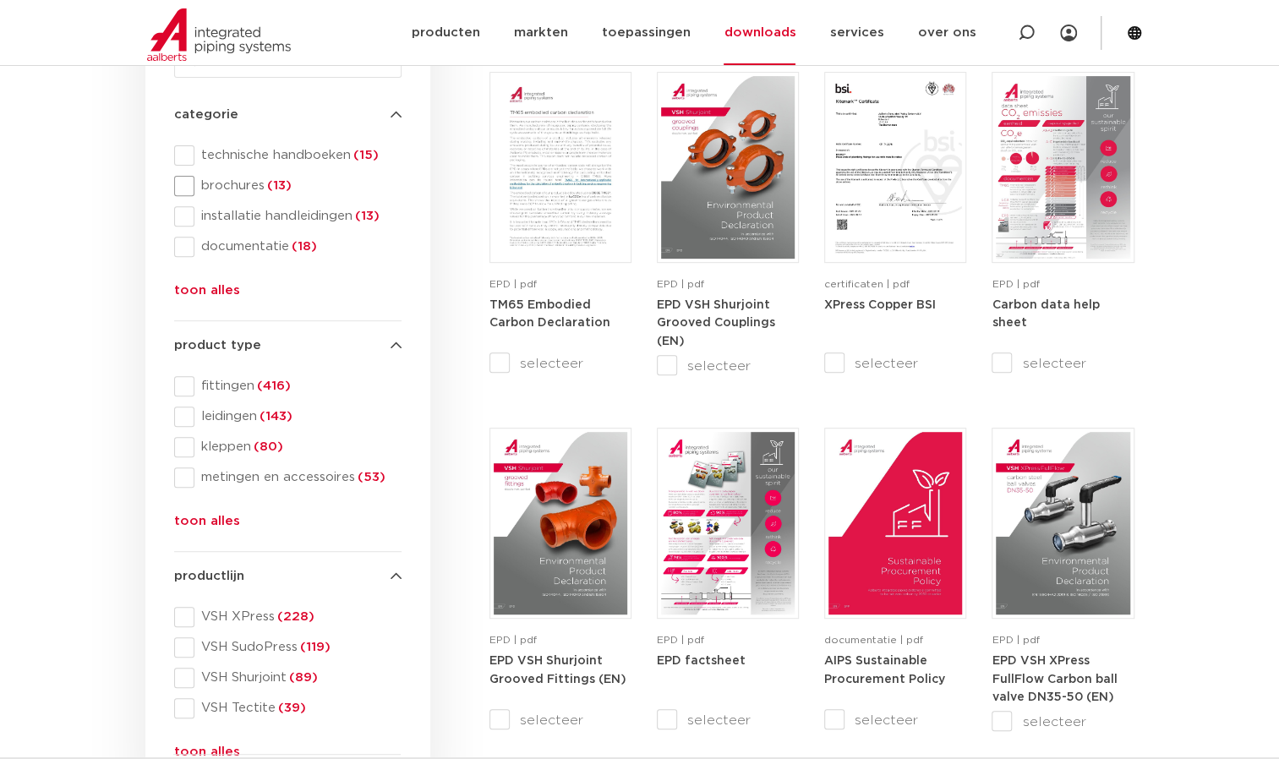
click at [187, 179] on span at bounding box center [184, 186] width 20 height 20
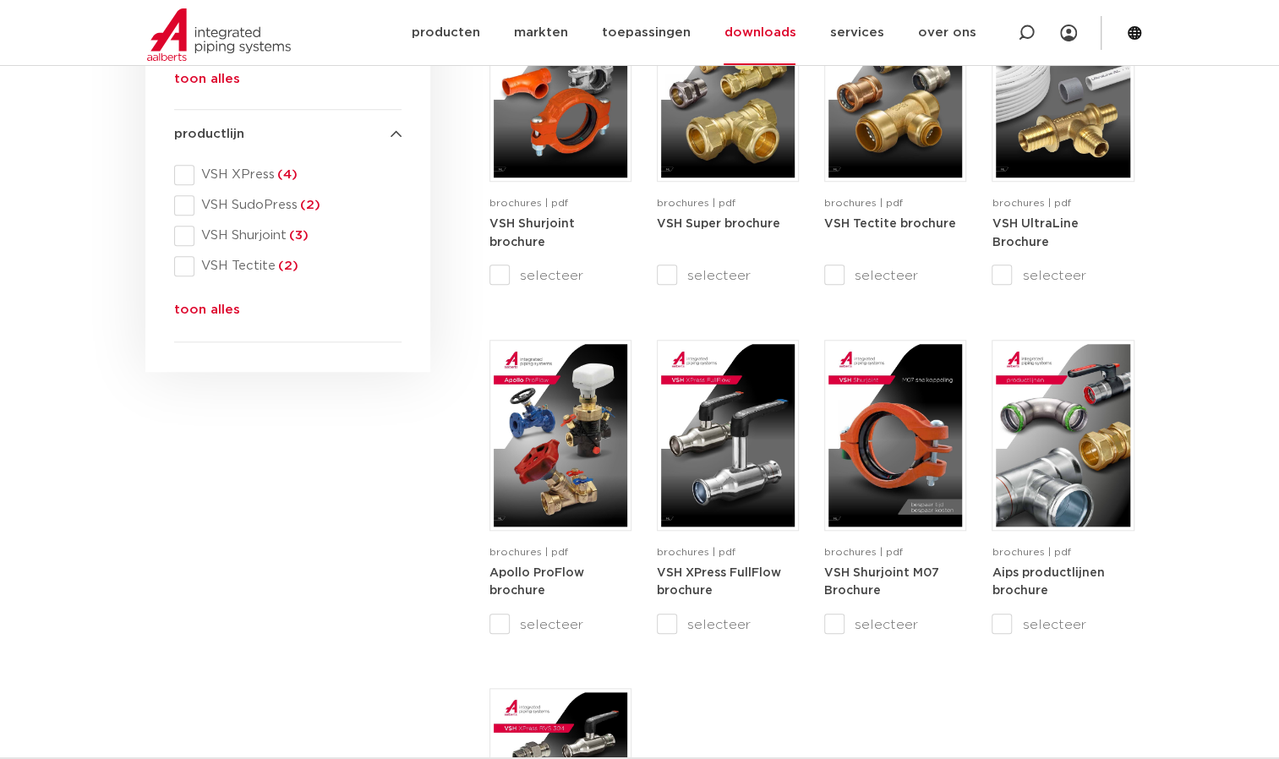
scroll to position [736, 0]
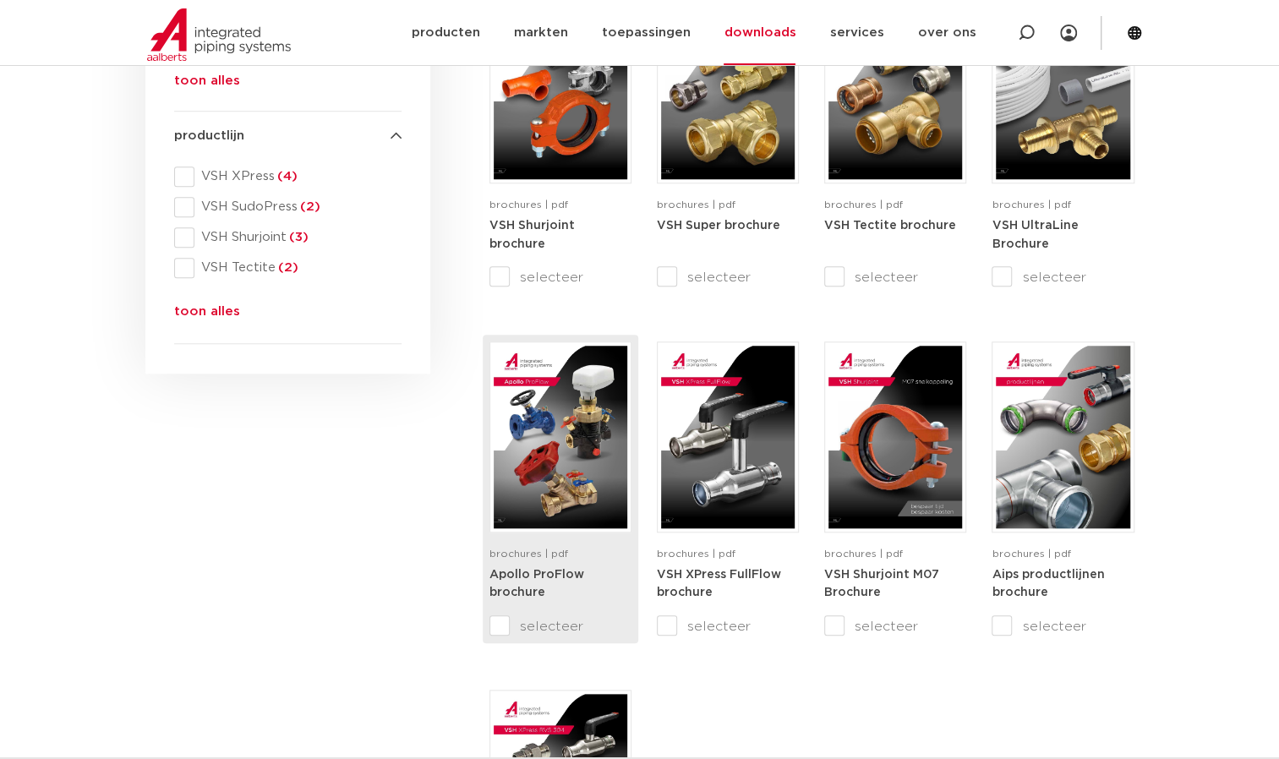
click at [556, 571] on strong "Apollo ProFlow brochure" at bounding box center [537, 584] width 95 height 30
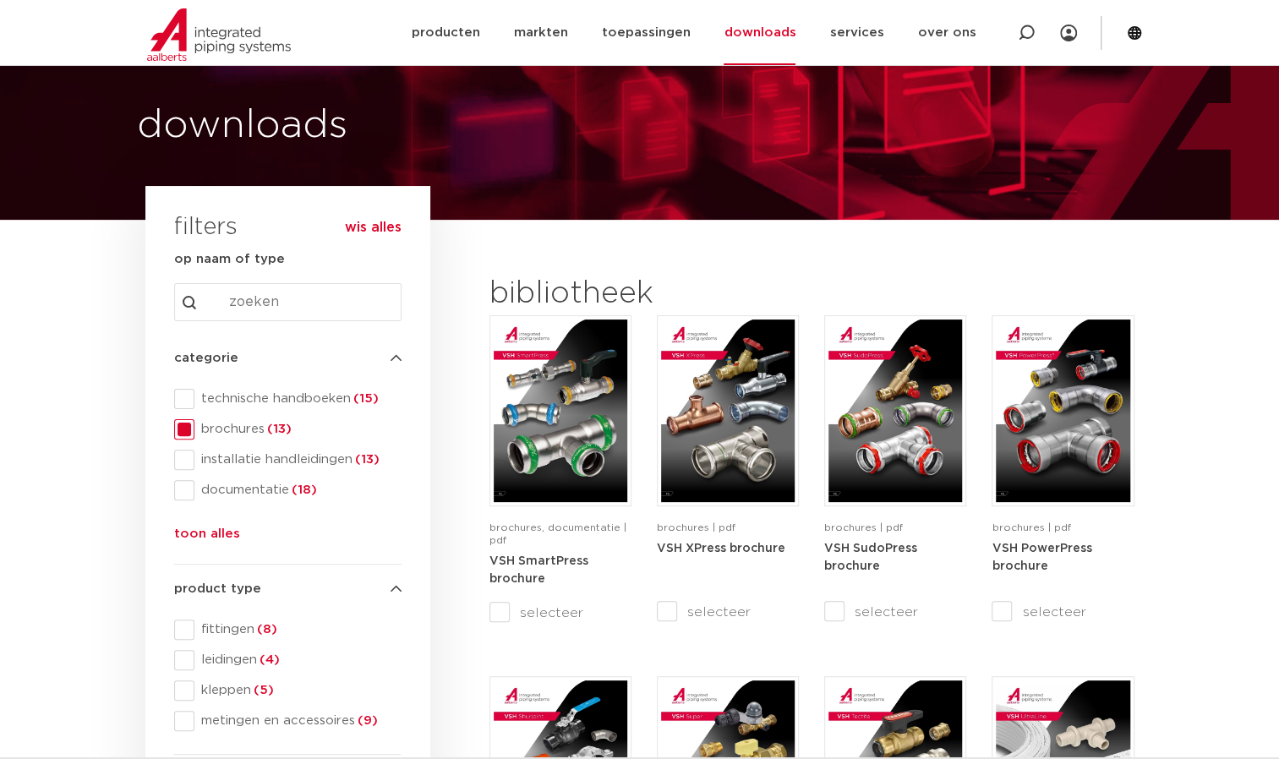
scroll to position [52, 0]
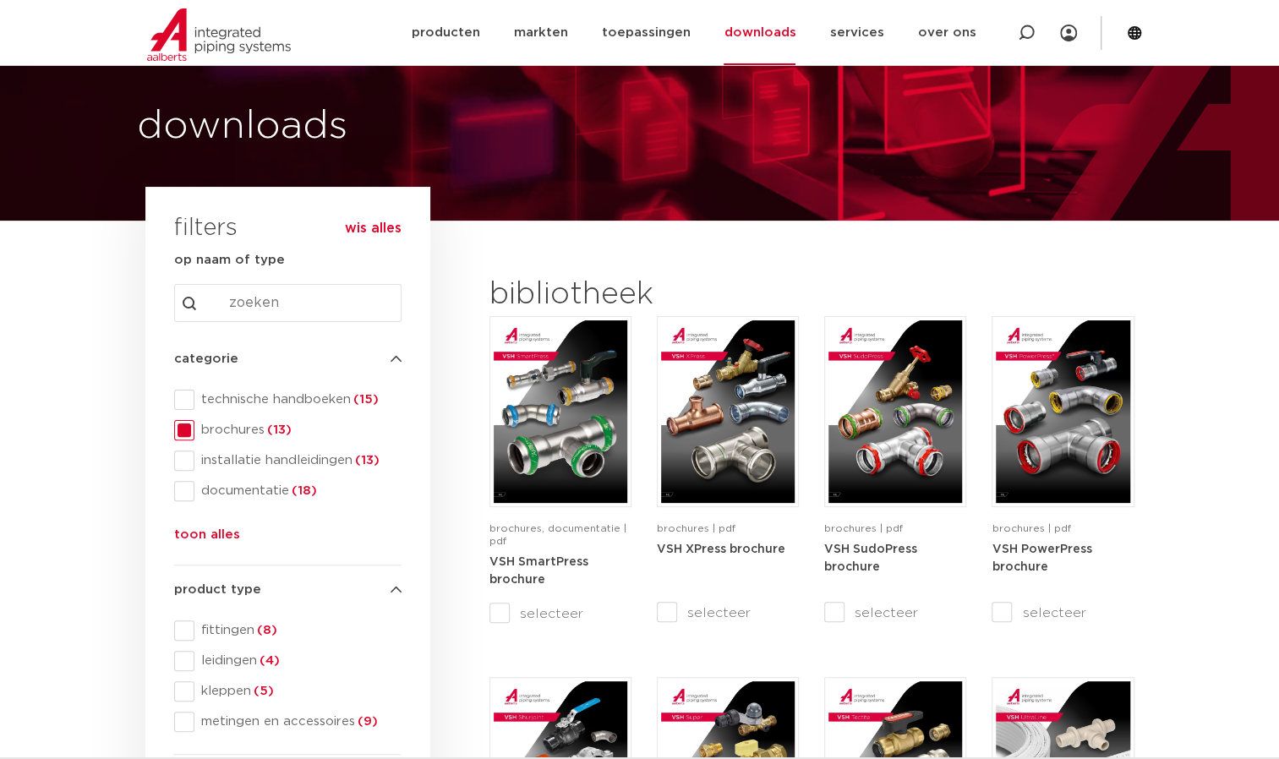
click at [183, 430] on span at bounding box center [184, 430] width 20 height 20
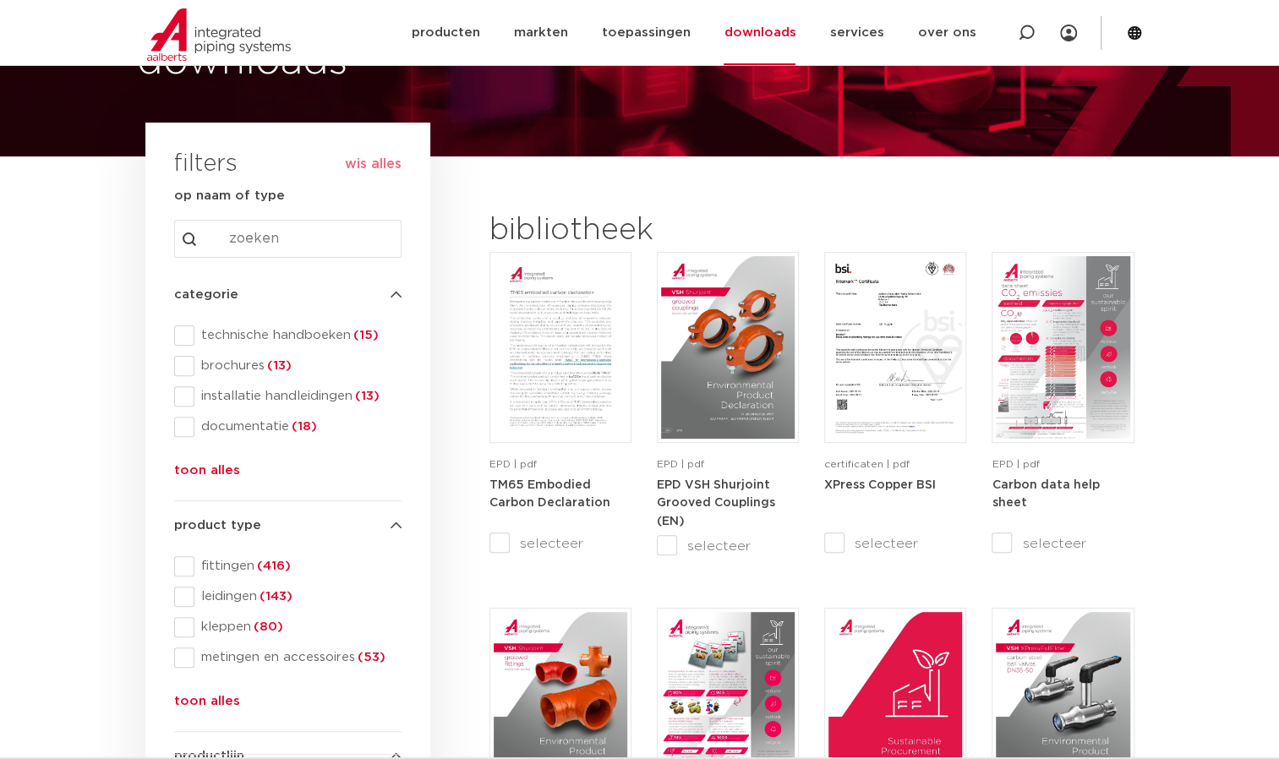
scroll to position [114, 0]
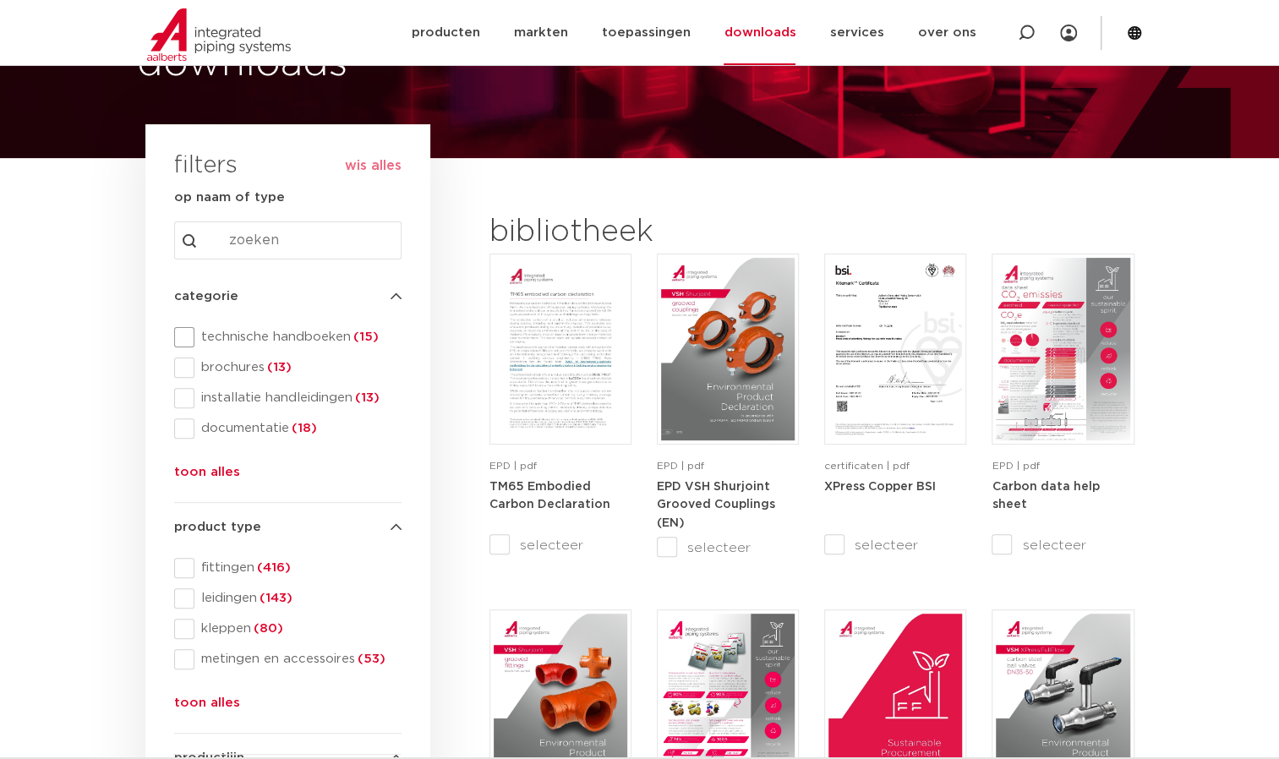
click at [183, 338] on span at bounding box center [184, 337] width 20 height 20
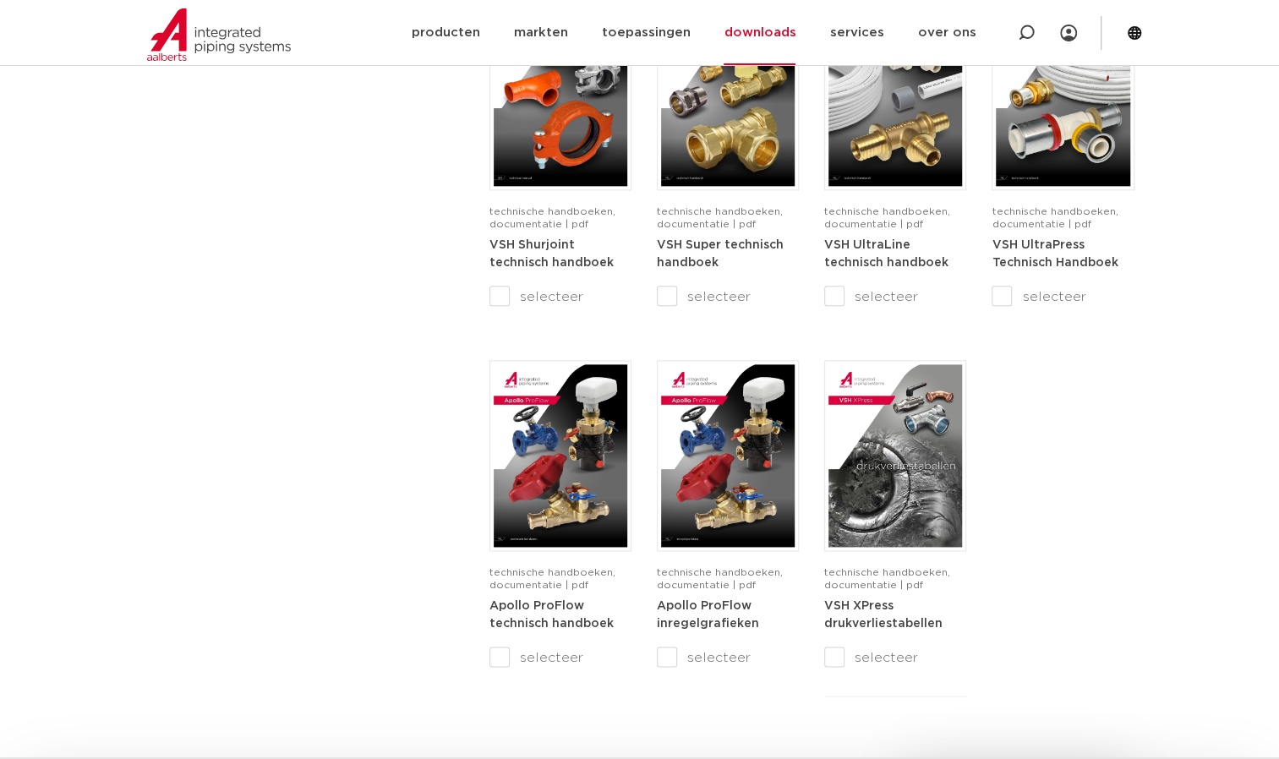
scroll to position [1098, 0]
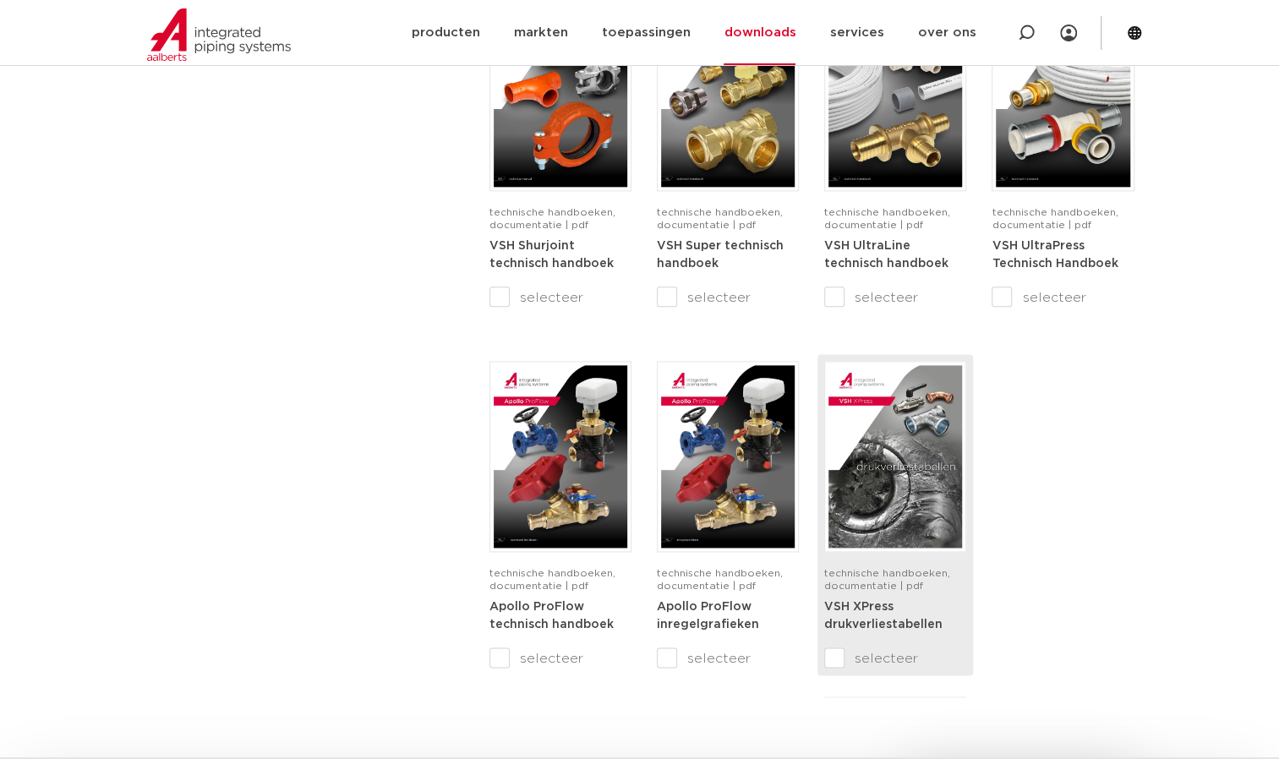
click at [882, 583] on span "technische handboeken, documentatie | pdf" at bounding box center [887, 579] width 126 height 23
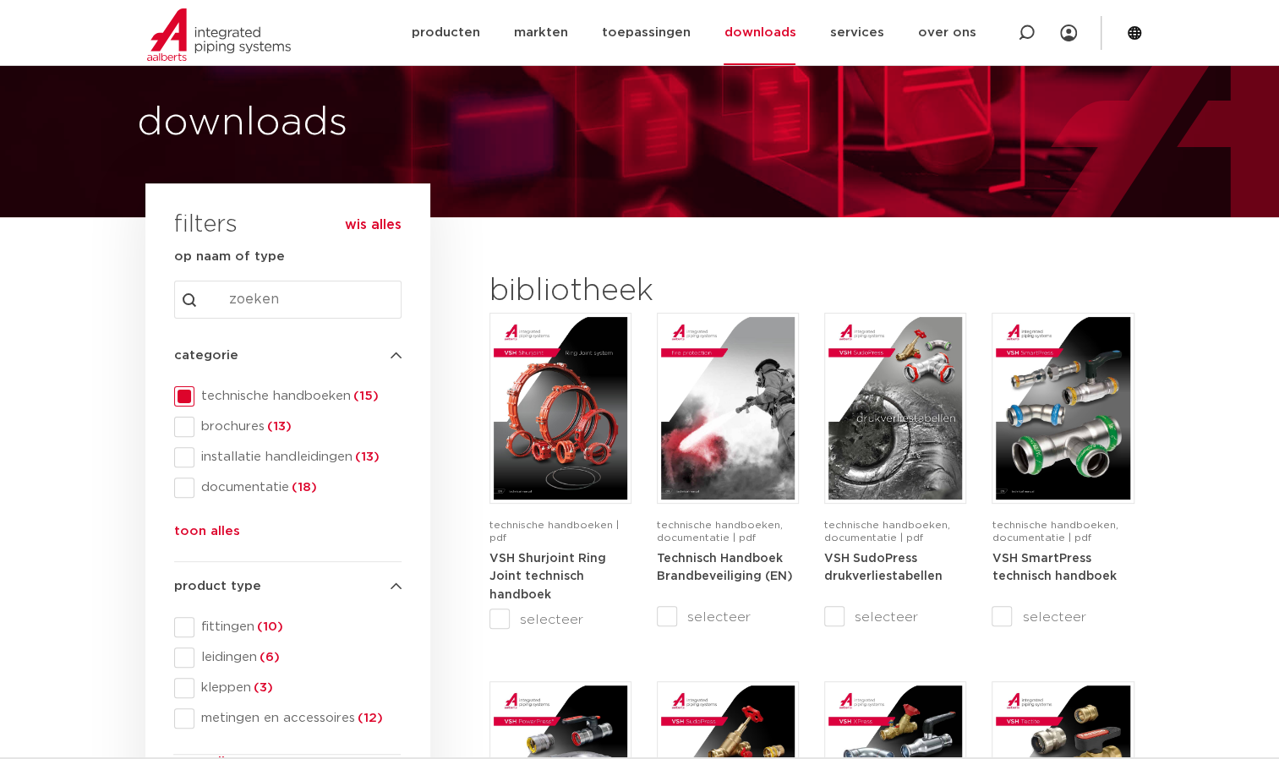
scroll to position [52, 0]
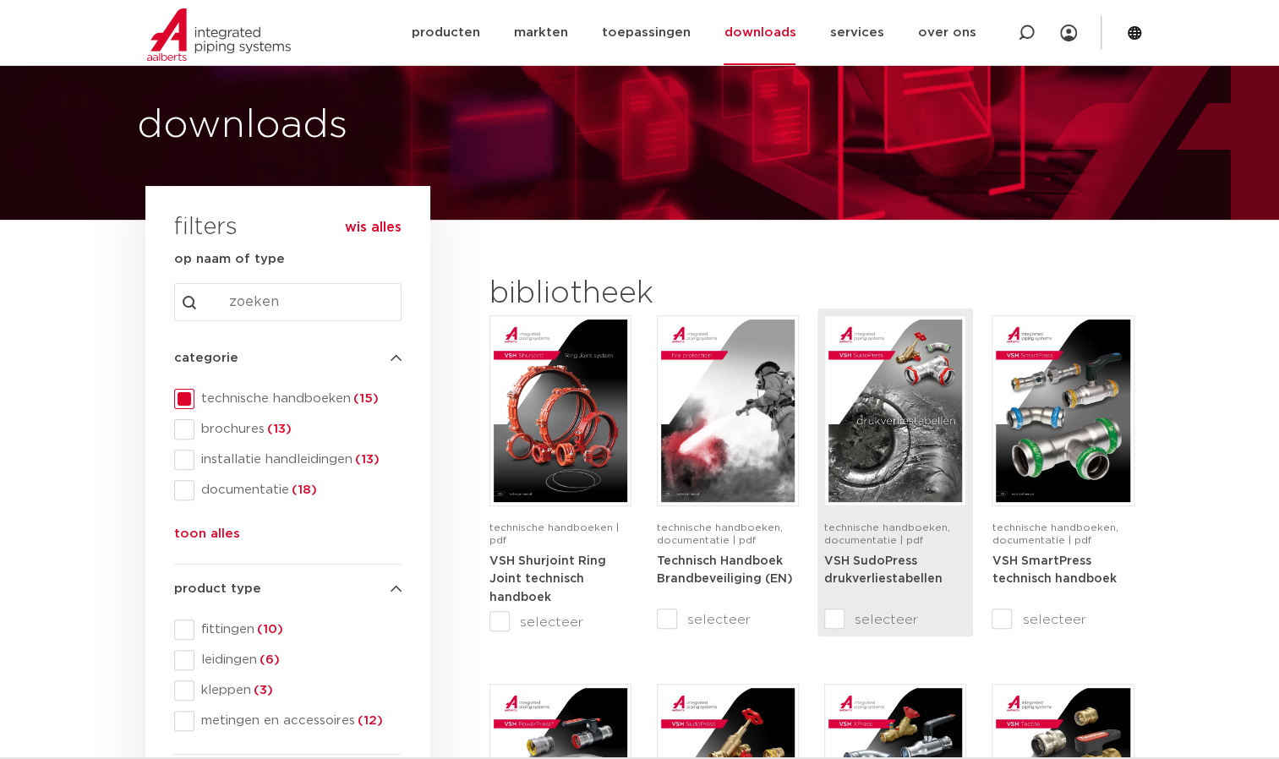
click at [906, 560] on strong "VSH SudoPress drukverliestabellen" at bounding box center [883, 571] width 118 height 30
